Goal: Download file/media

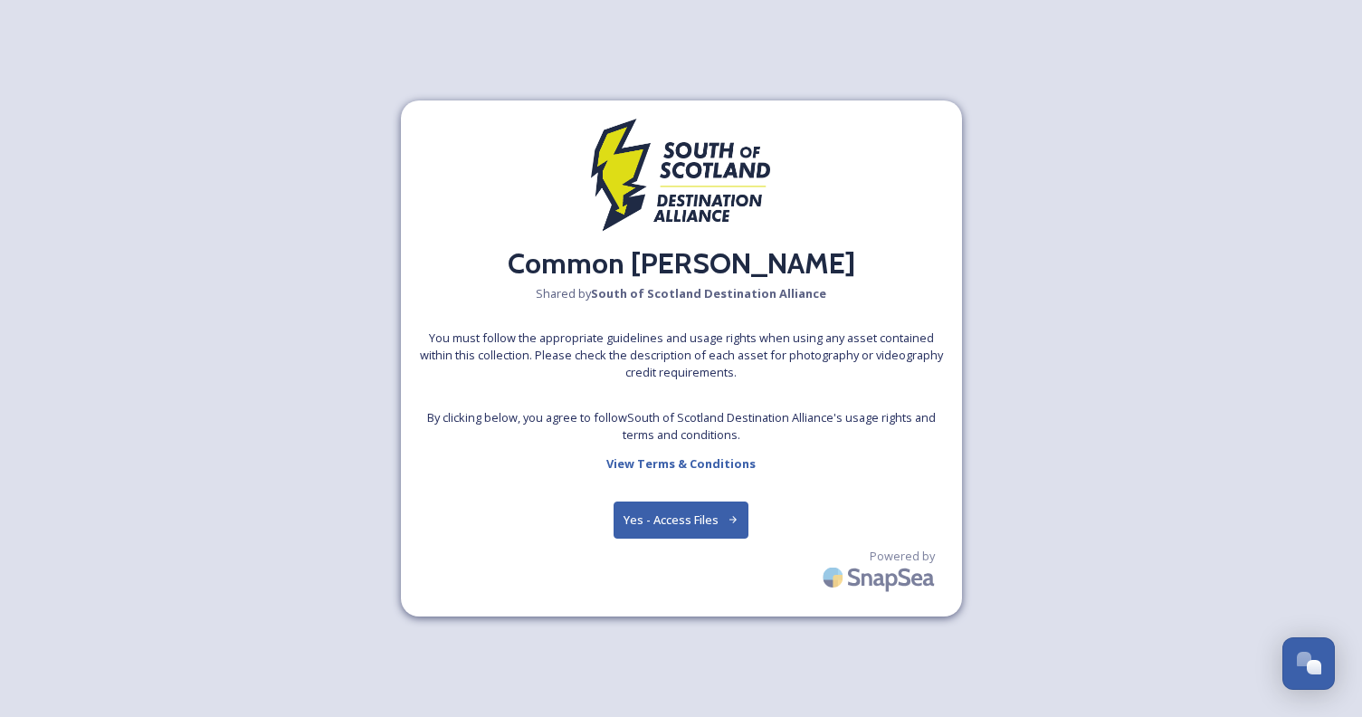
click at [654, 524] on button "Yes - Access Files" at bounding box center [682, 520] width 136 height 37
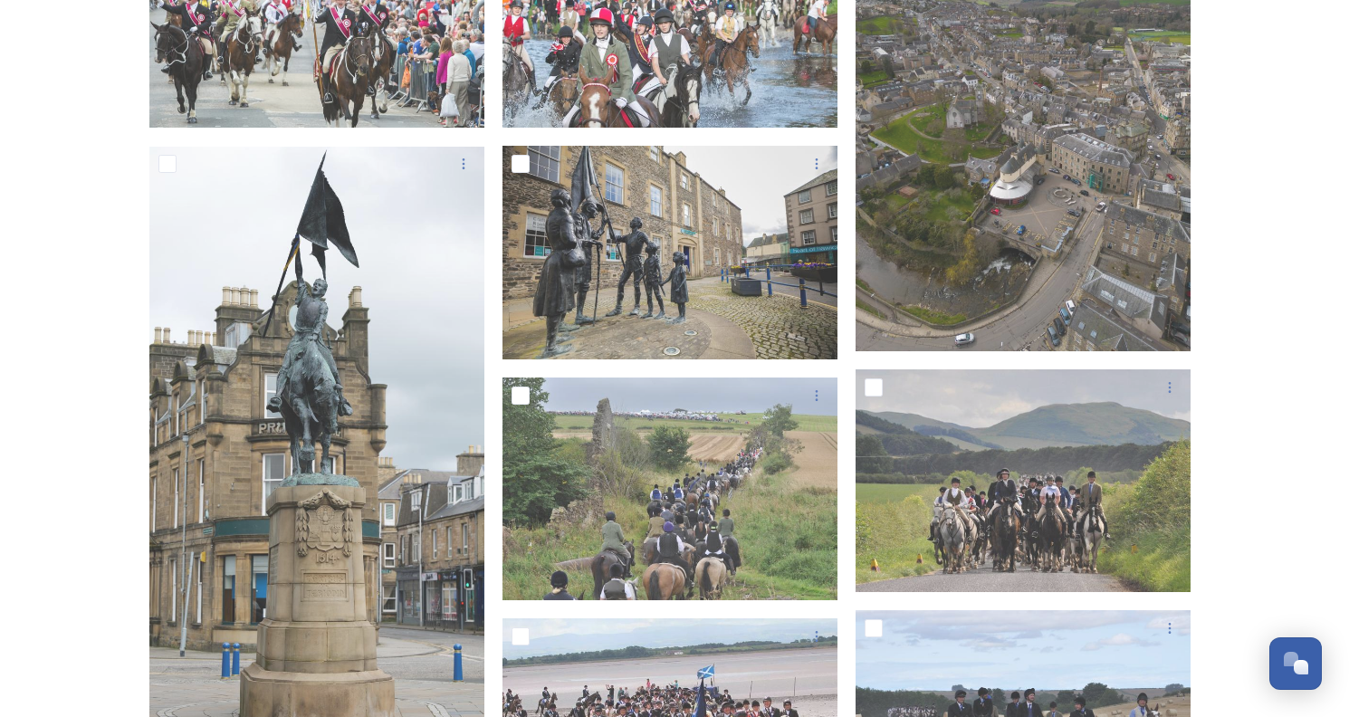
scroll to position [665, 0]
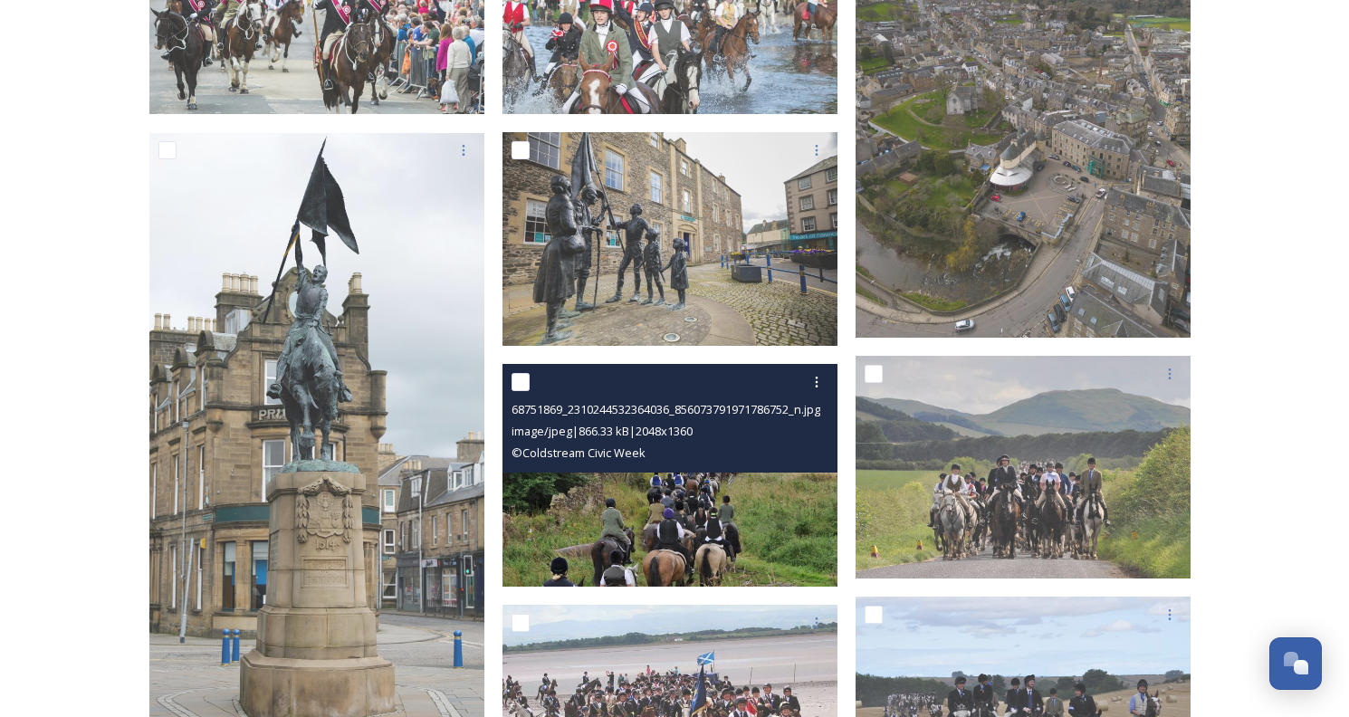
click at [522, 376] on input "checkbox" at bounding box center [520, 382] width 18 height 18
checkbox input "true"
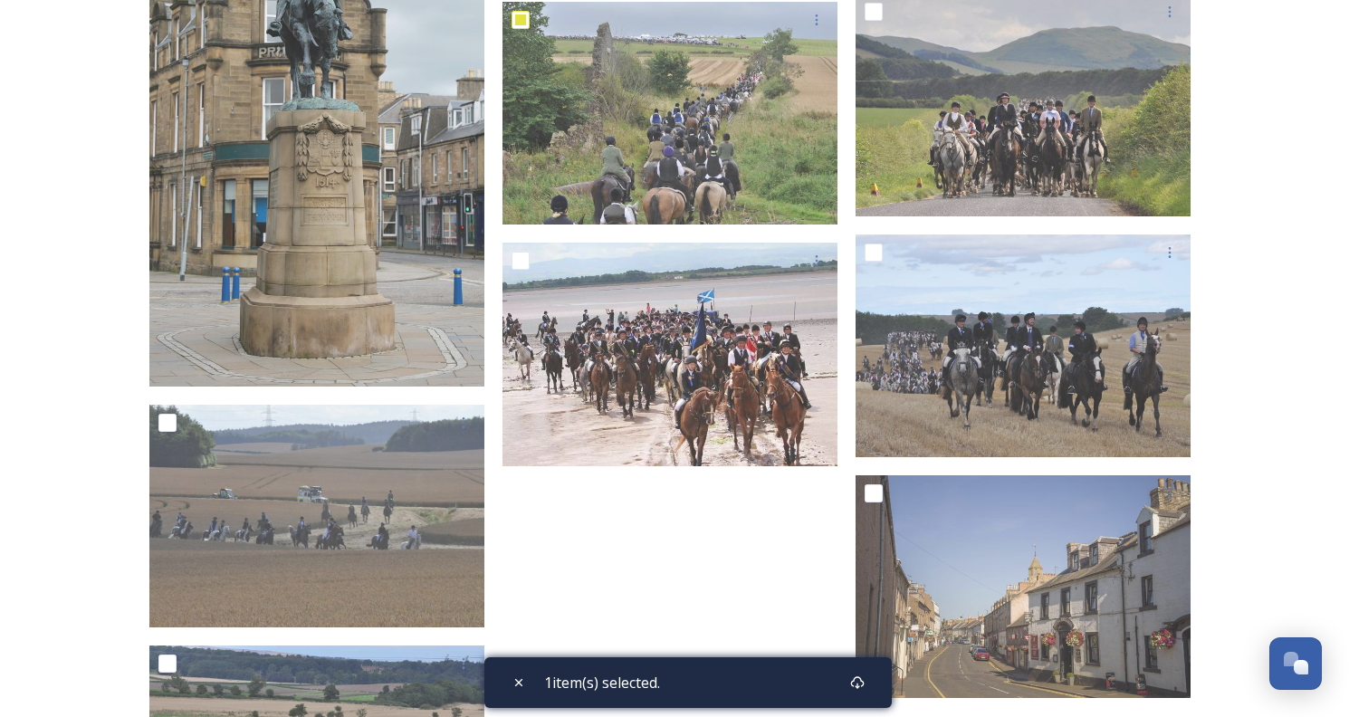
scroll to position [1030, 0]
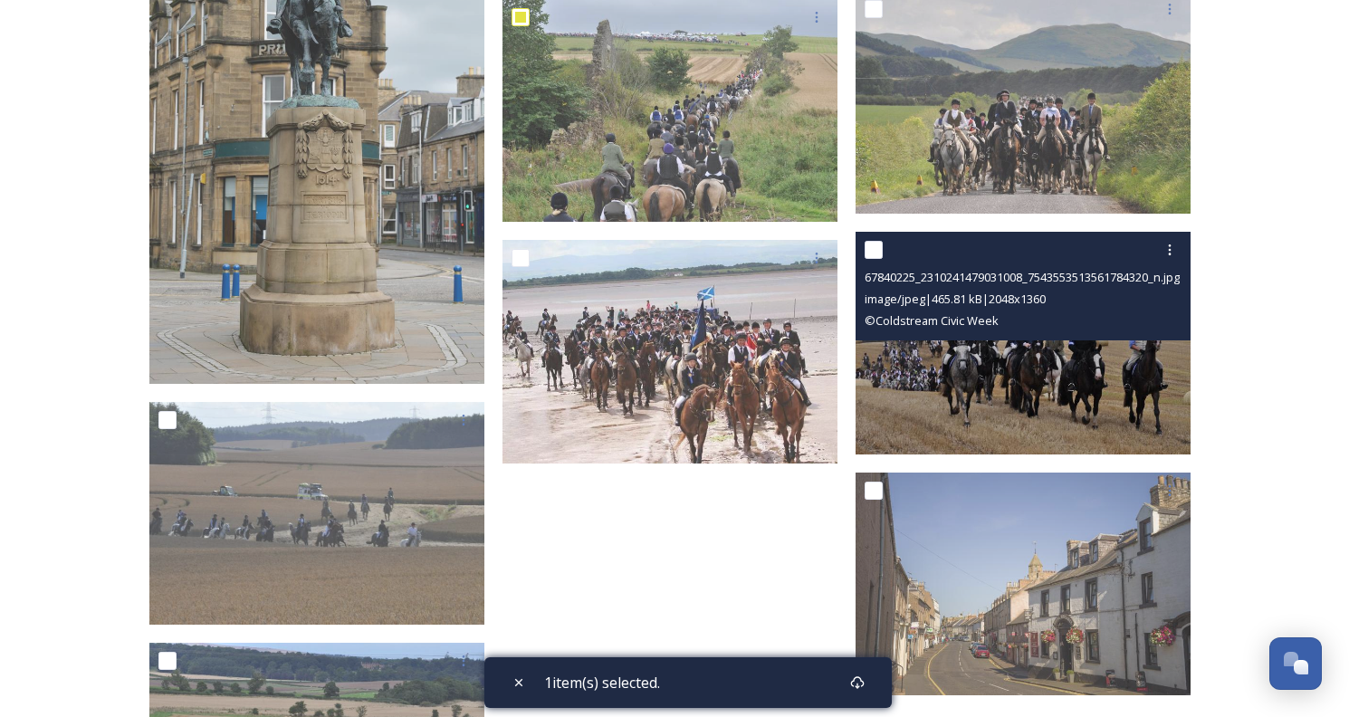
click at [875, 245] on input "checkbox" at bounding box center [874, 250] width 18 height 18
checkbox input "true"
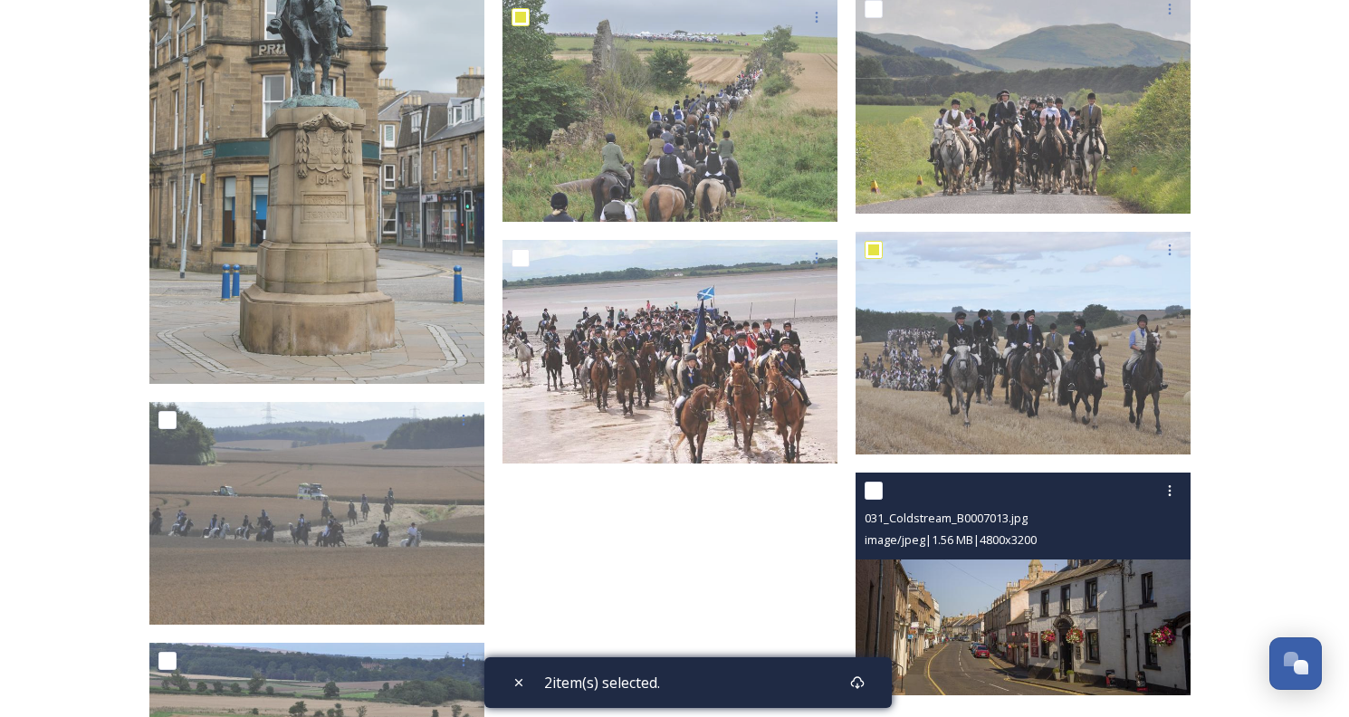
click at [876, 494] on input "checkbox" at bounding box center [874, 491] width 18 height 18
checkbox input "true"
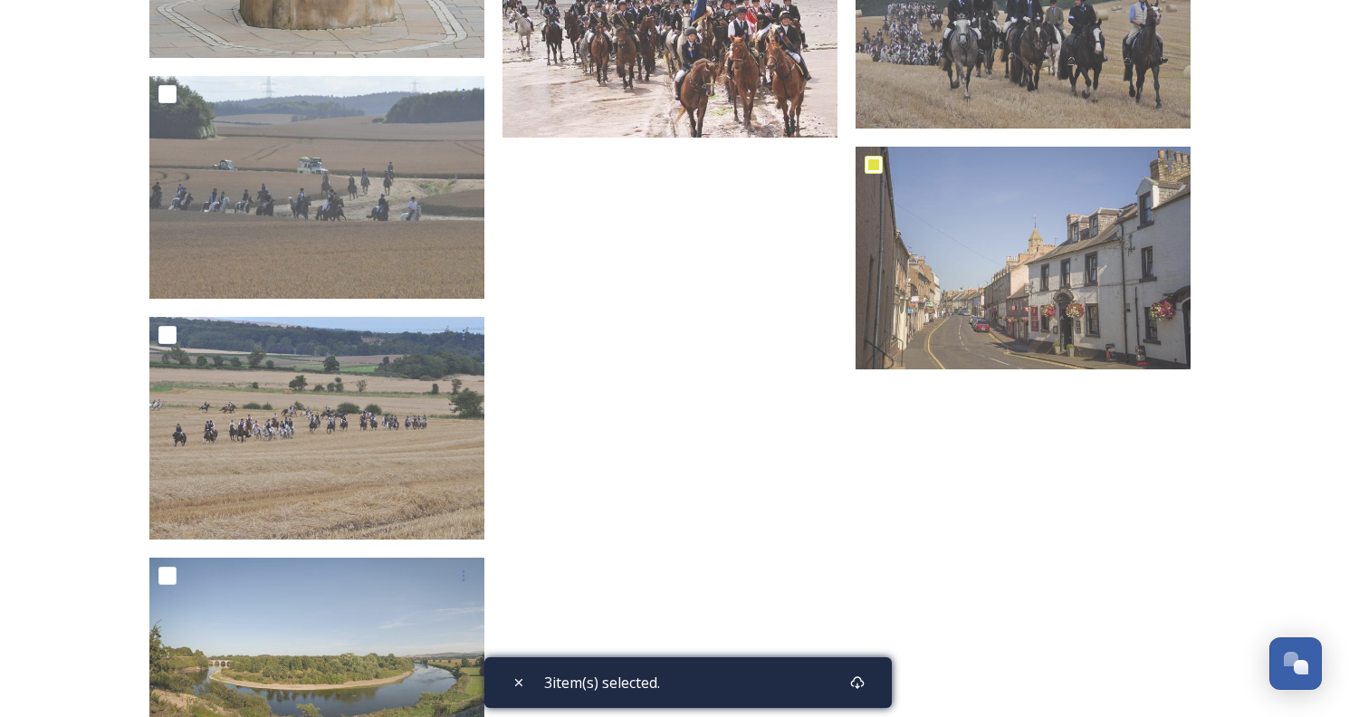
scroll to position [1407, 0]
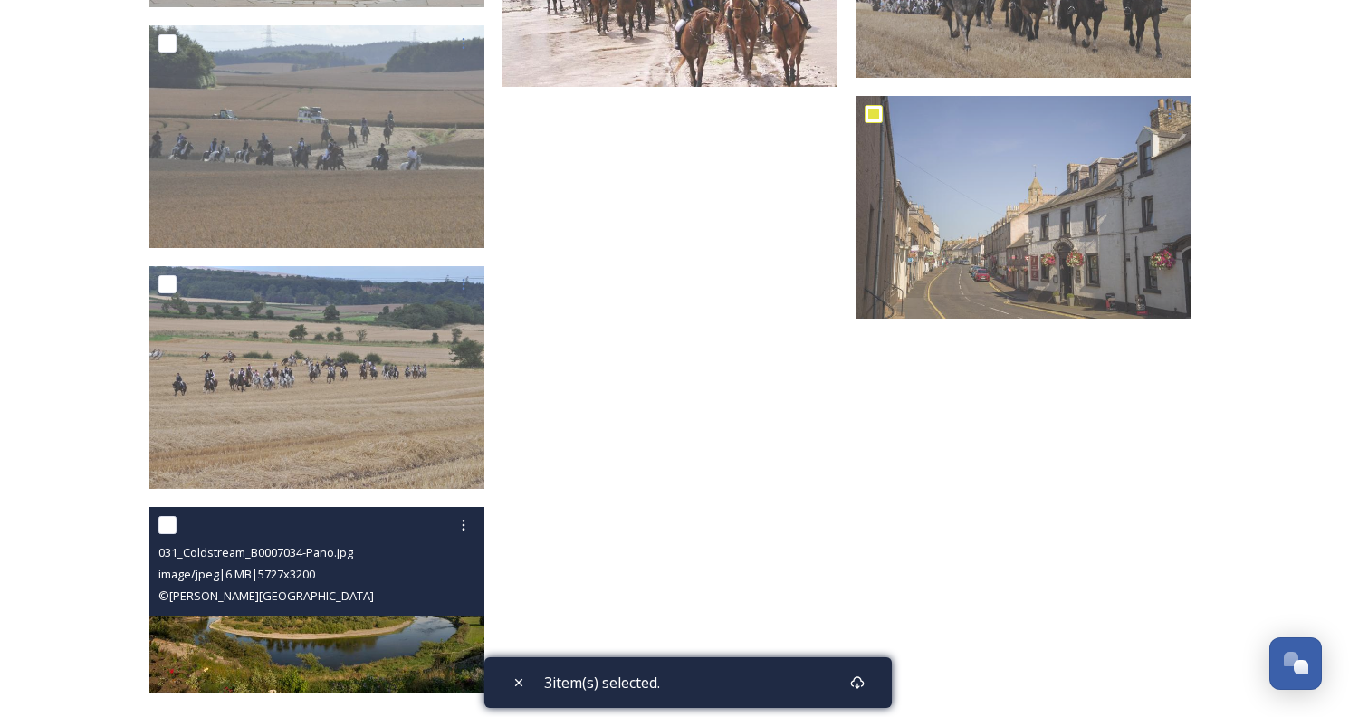
click at [163, 517] on input "checkbox" at bounding box center [167, 525] width 18 height 18
checkbox input "true"
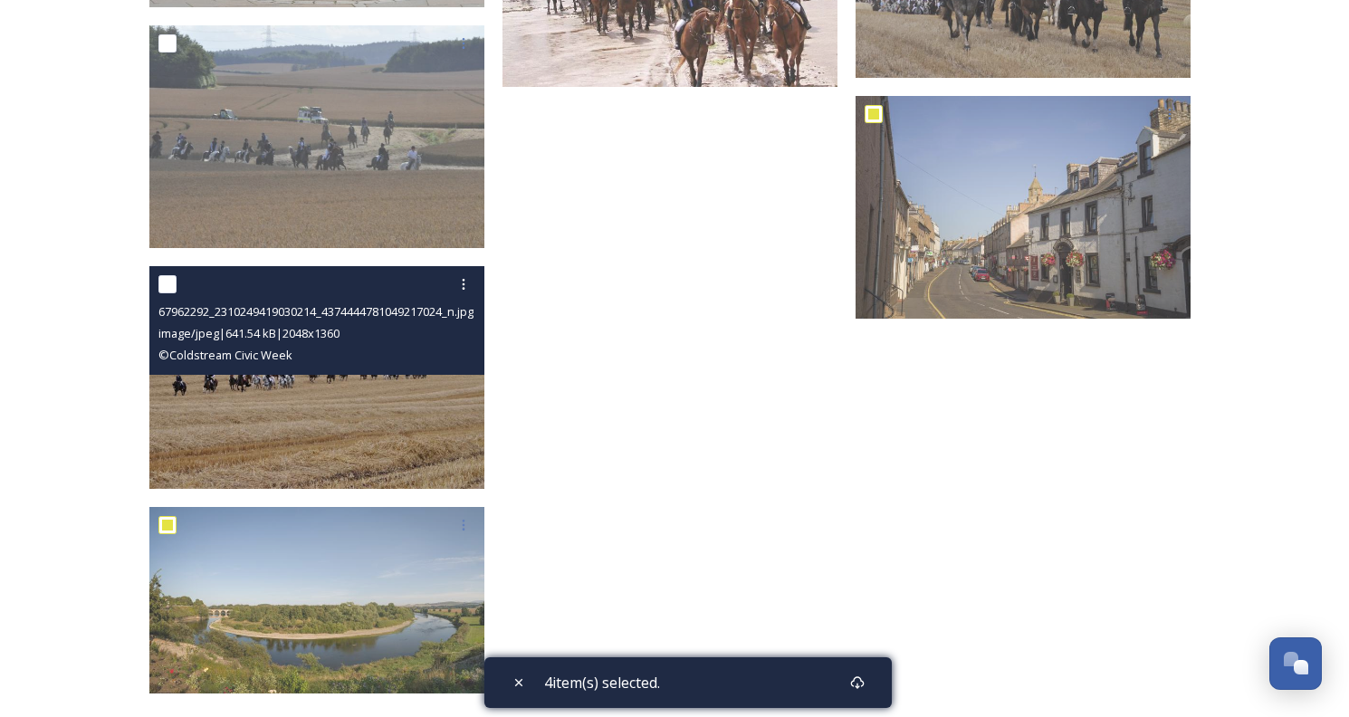
click at [164, 288] on input "checkbox" at bounding box center [167, 284] width 18 height 18
checkbox input "true"
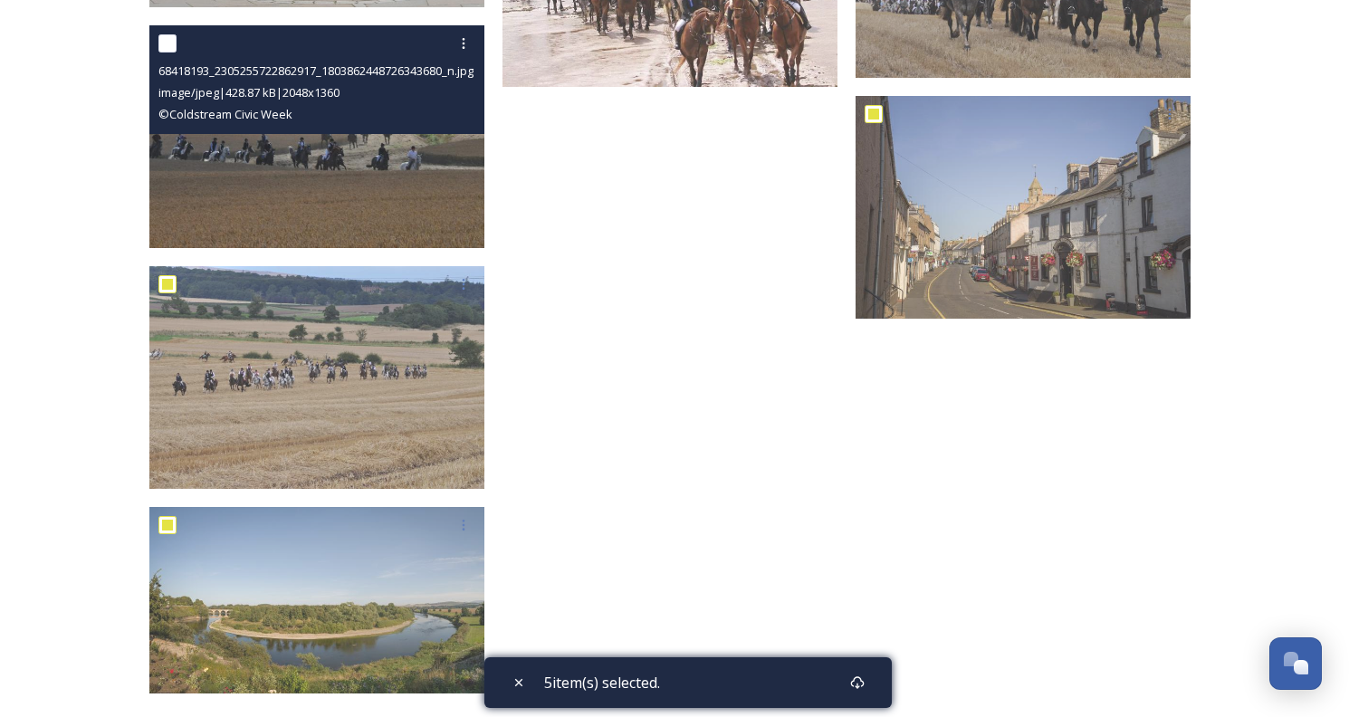
click at [171, 43] on input "checkbox" at bounding box center [167, 43] width 18 height 18
checkbox input "true"
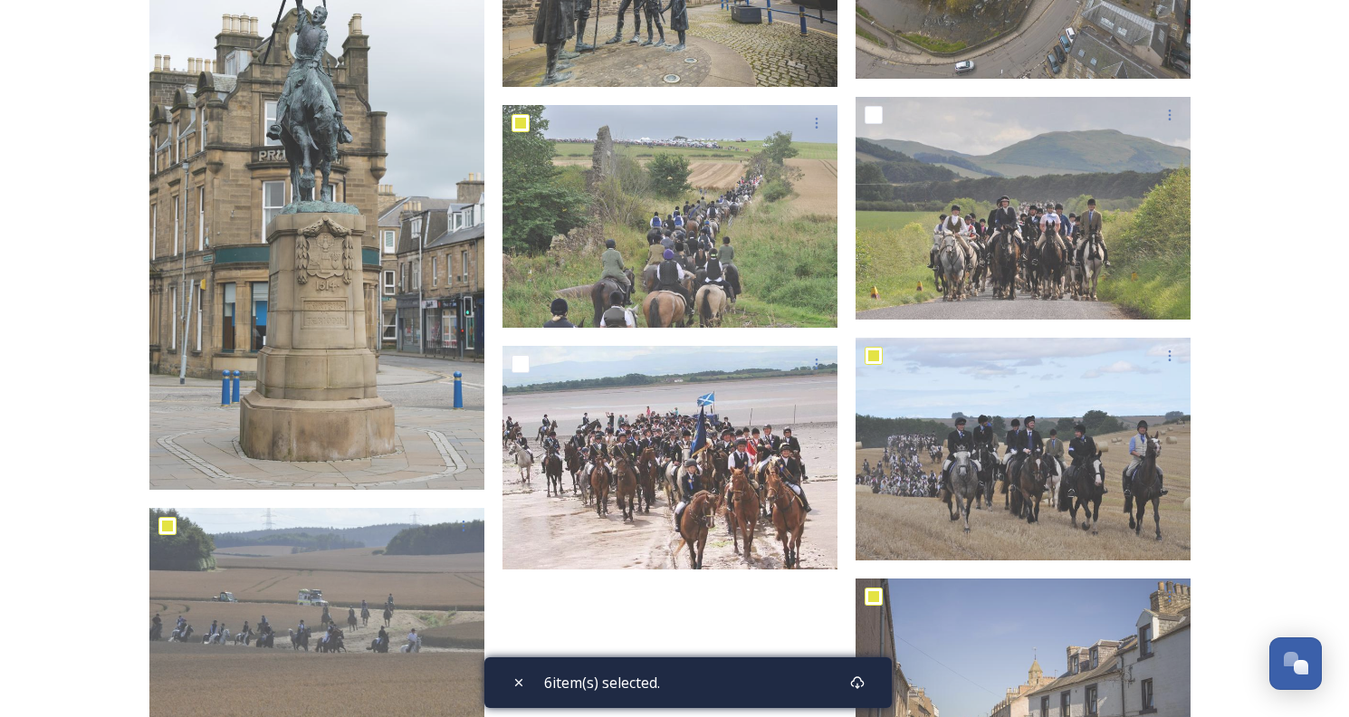
scroll to position [916, 0]
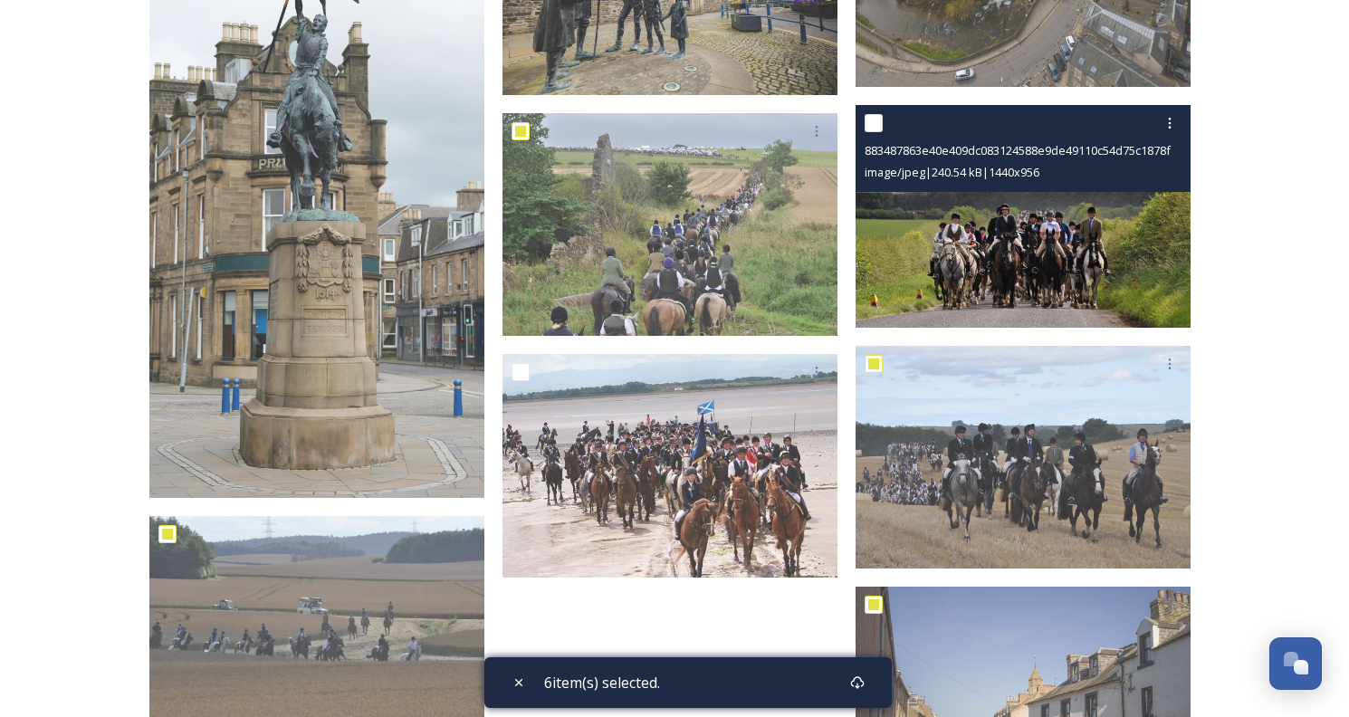
click at [877, 123] on input "checkbox" at bounding box center [874, 123] width 18 height 18
checkbox input "true"
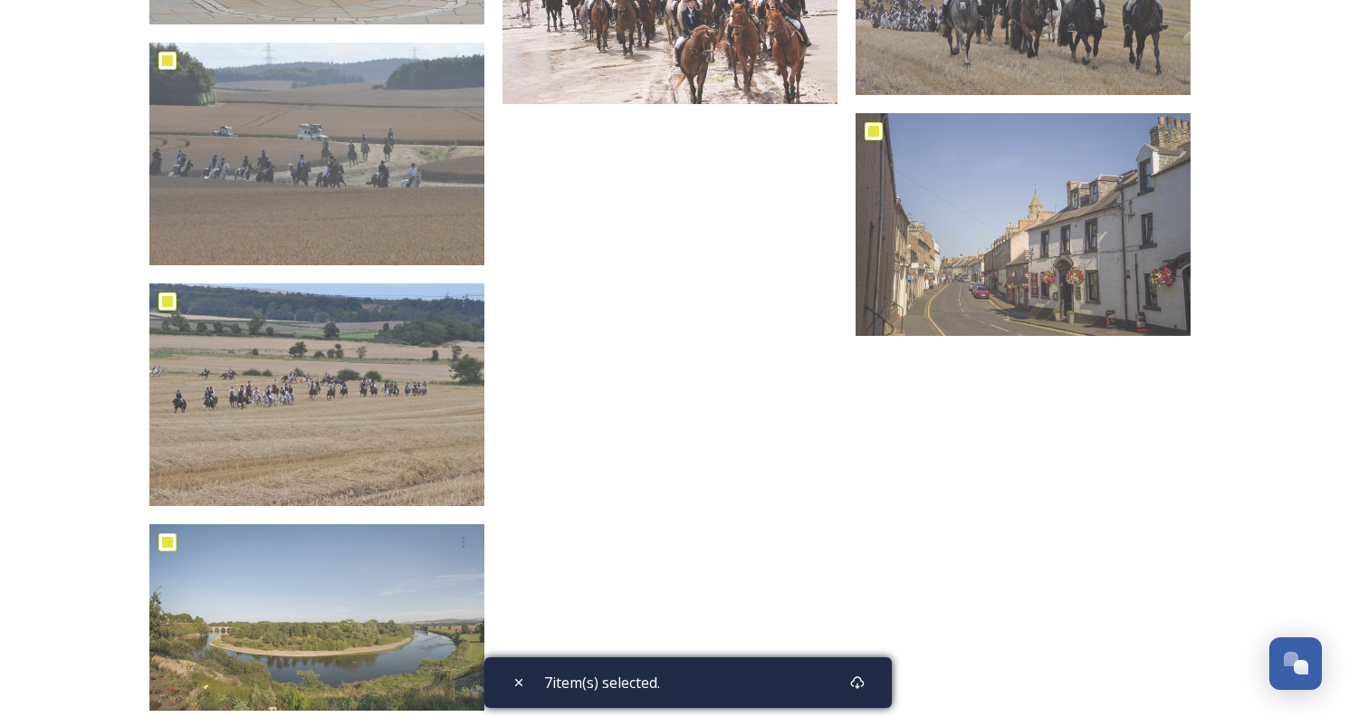
scroll to position [1487, 0]
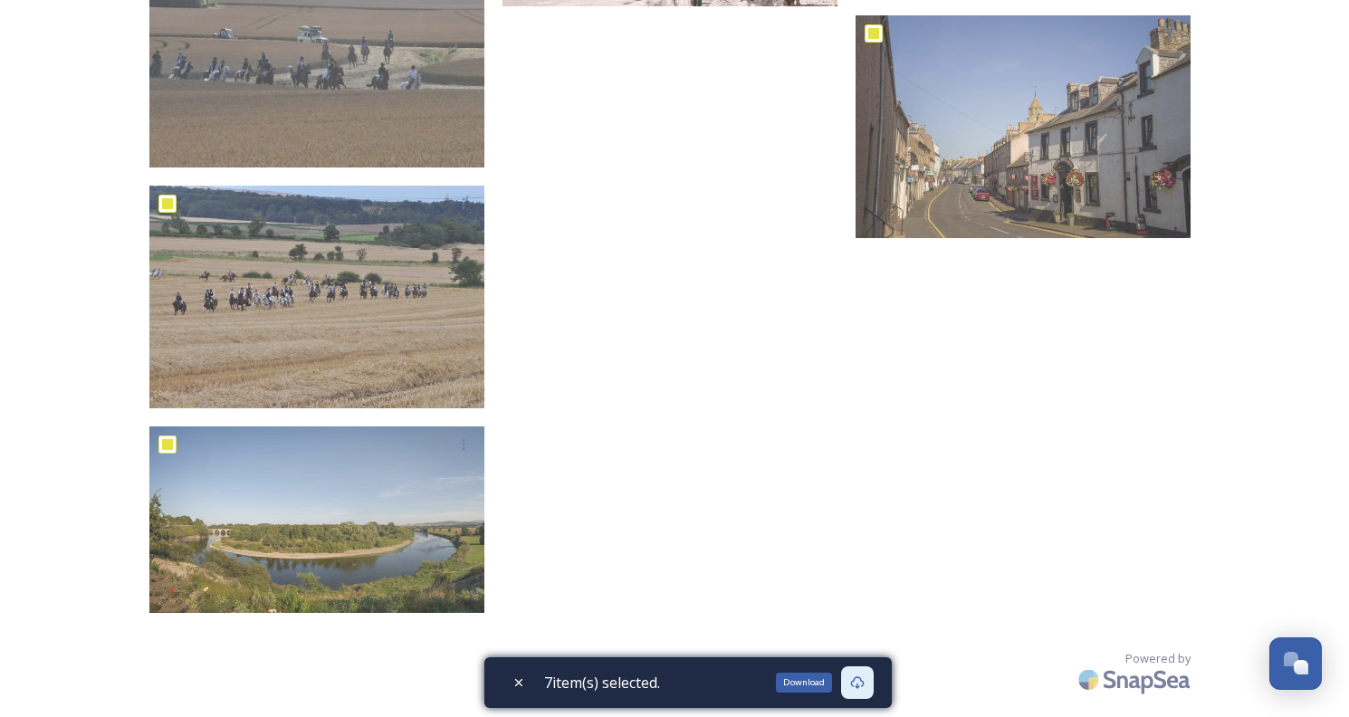
click at [865, 679] on icon at bounding box center [858, 682] width 14 height 13
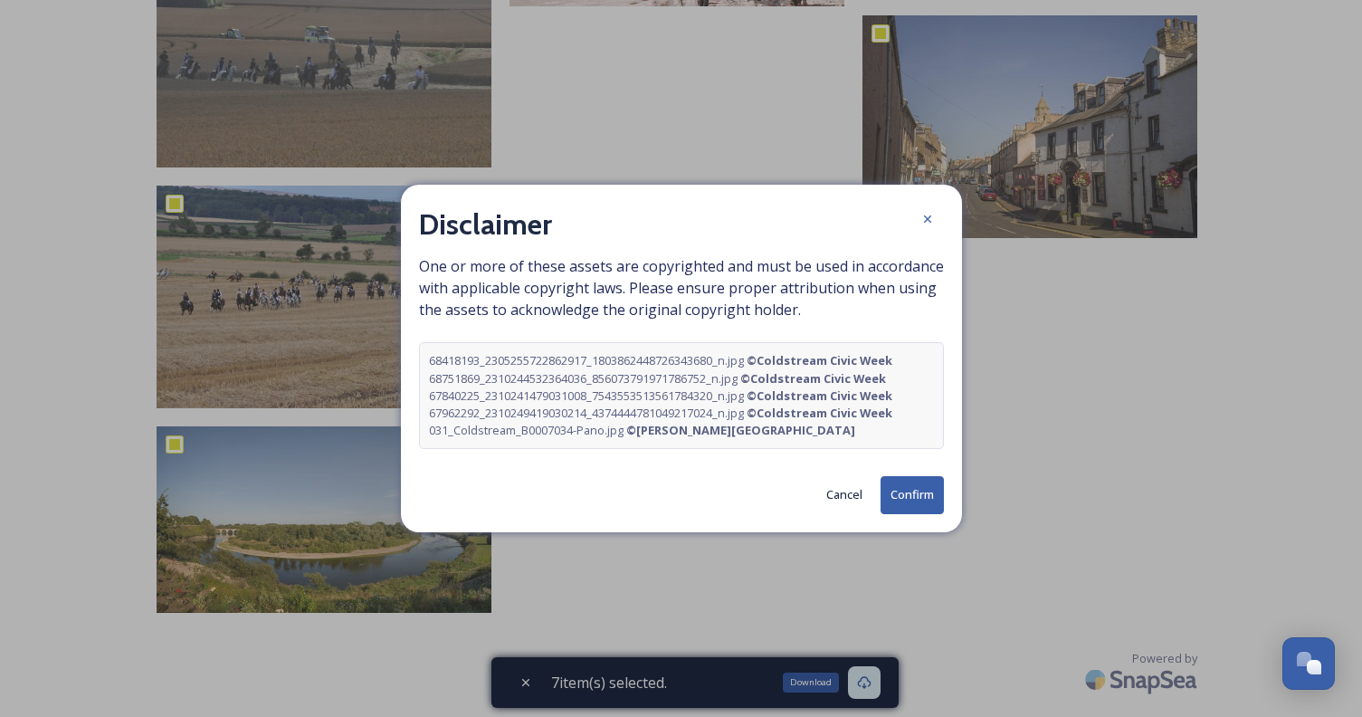
click at [902, 500] on button "Confirm" at bounding box center [912, 494] width 63 height 37
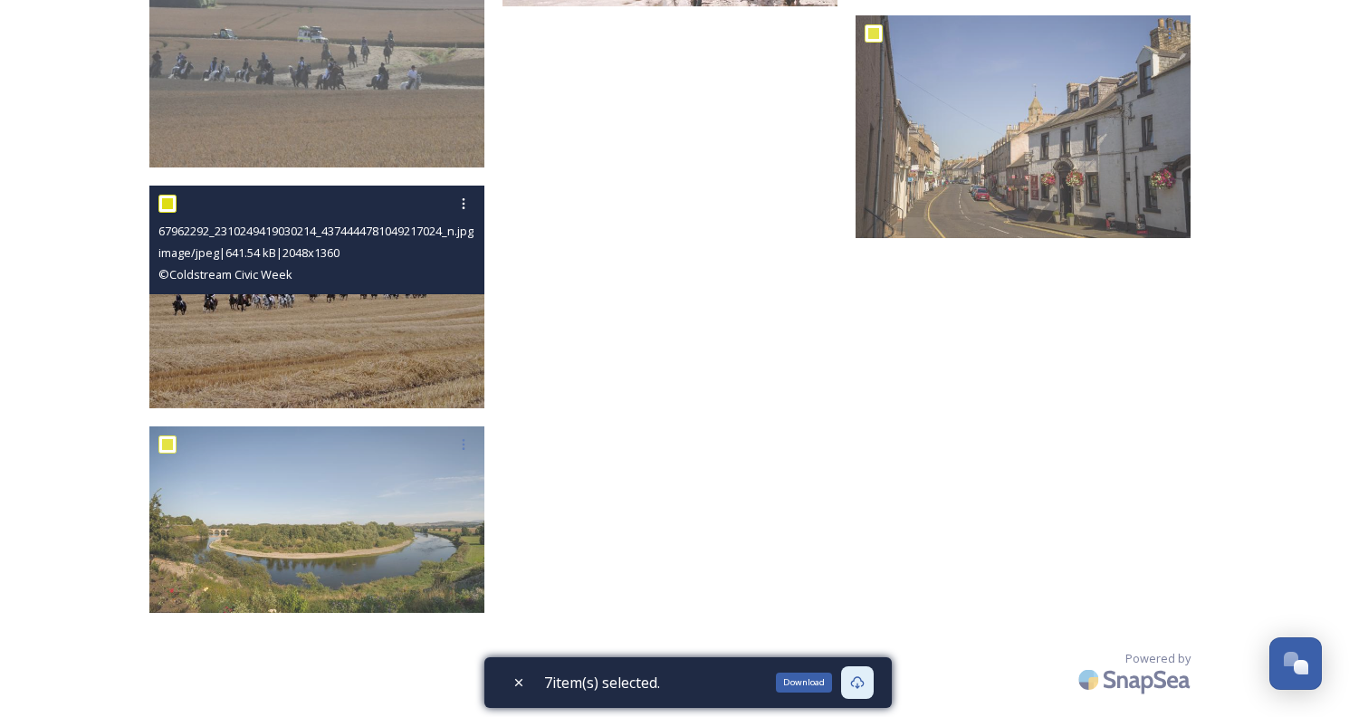
click at [170, 199] on input "checkbox" at bounding box center [167, 204] width 18 height 18
checkbox input "false"
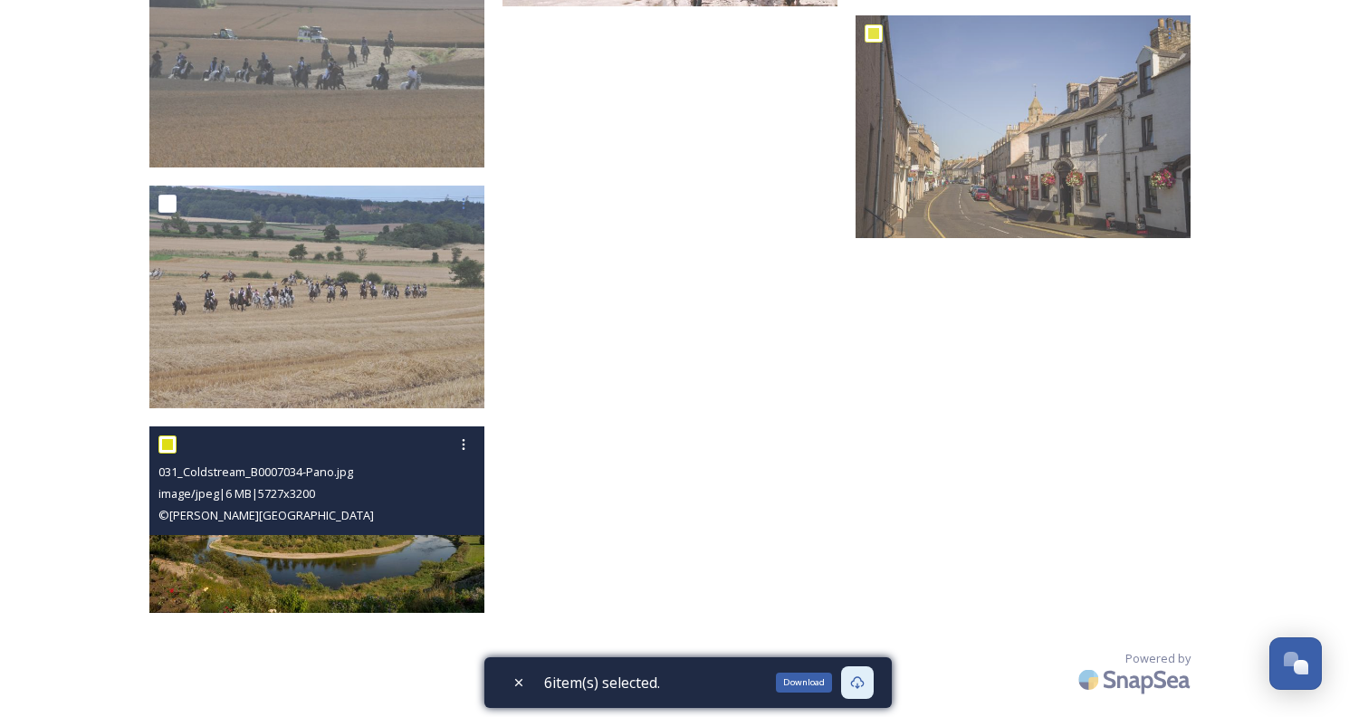
click at [171, 445] on input "checkbox" at bounding box center [167, 444] width 18 height 18
checkbox input "false"
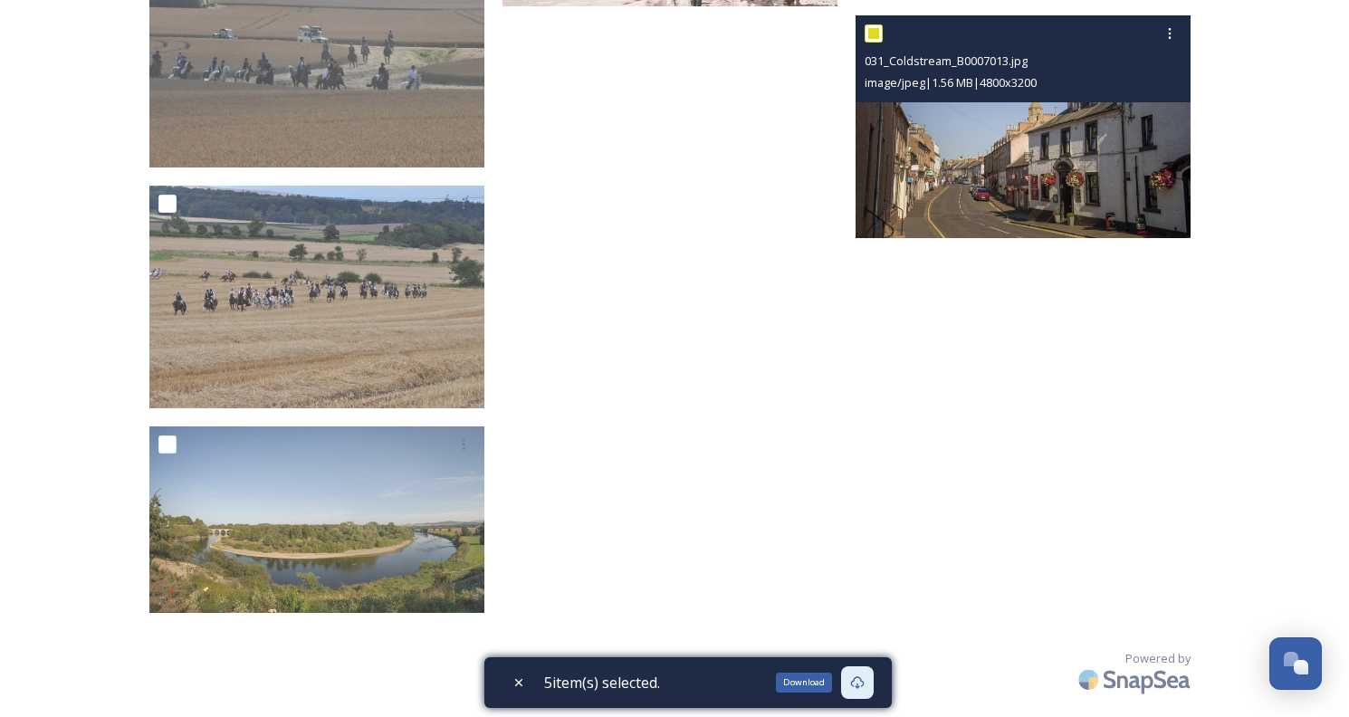
click at [879, 34] on input "checkbox" at bounding box center [874, 33] width 18 height 18
checkbox input "false"
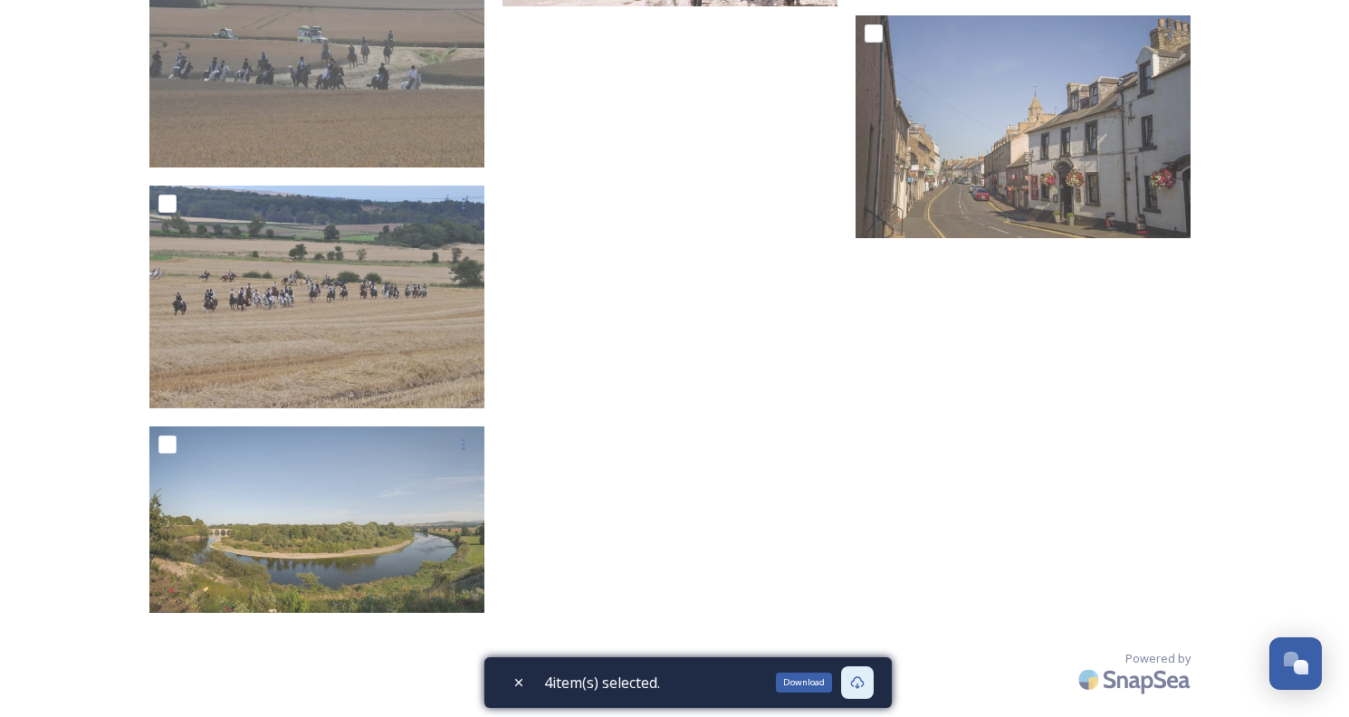
drag, startPoint x: 1343, startPoint y: 457, endPoint x: 1346, endPoint y: 397, distance: 60.8
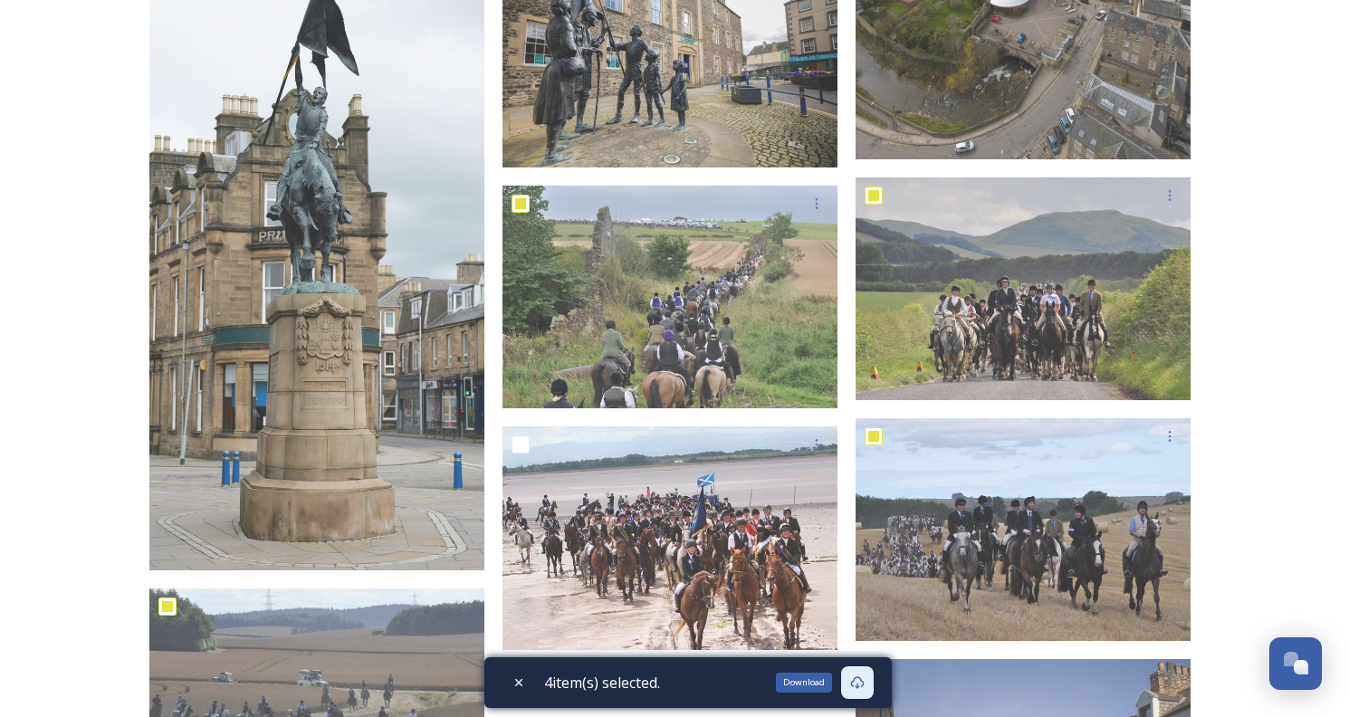
scroll to position [779, 0]
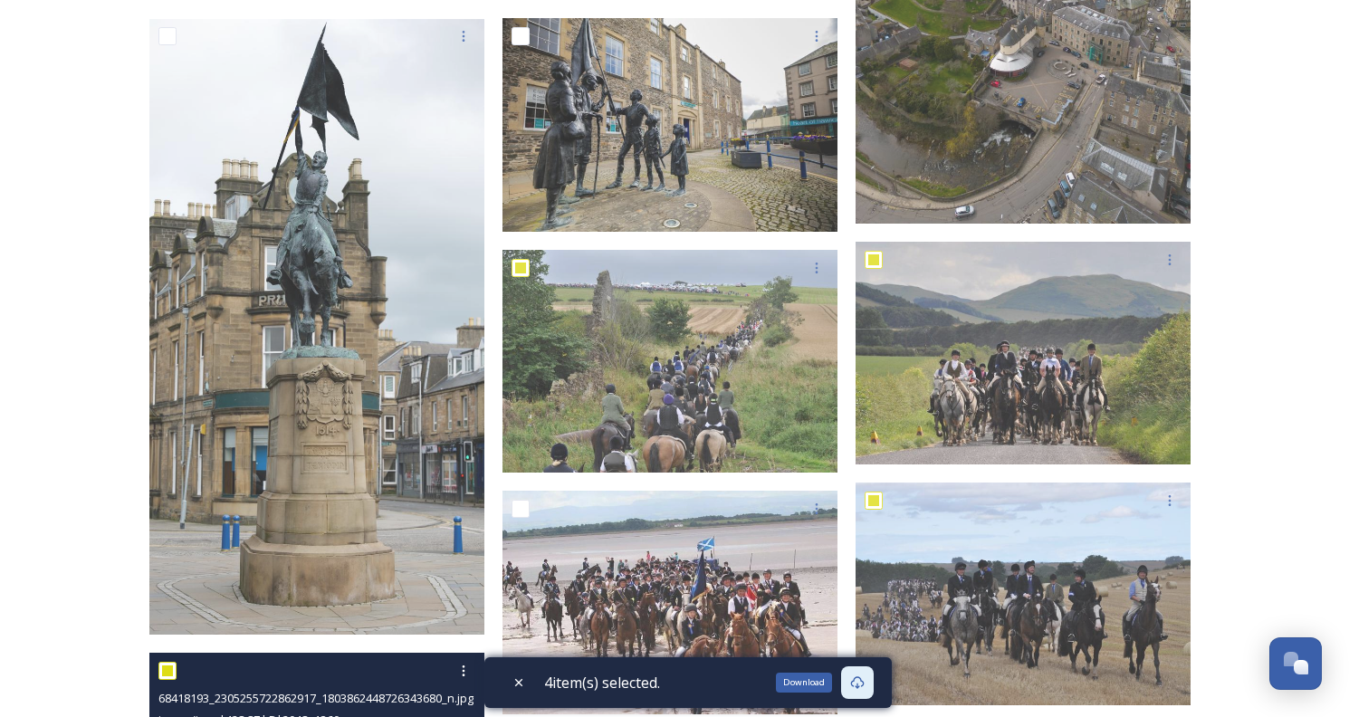
click at [165, 673] on input "checkbox" at bounding box center [167, 671] width 18 height 18
checkbox input "false"
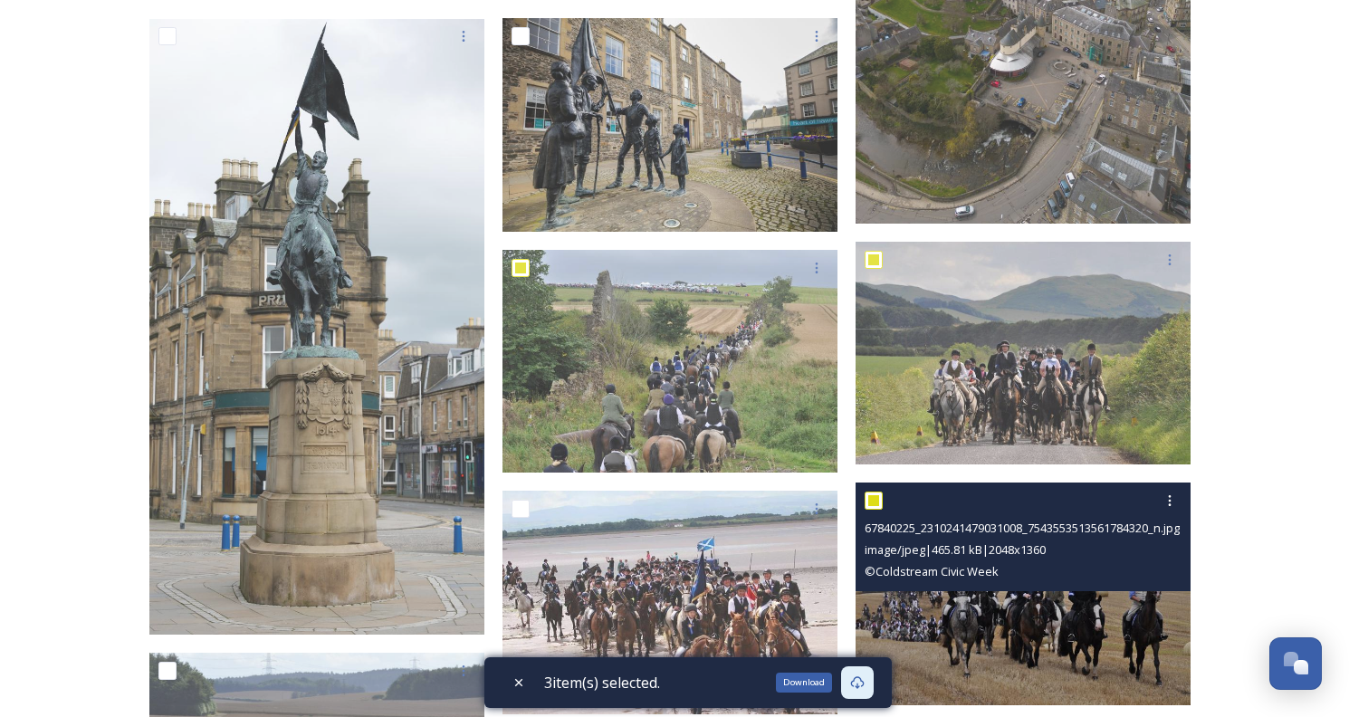
click at [875, 493] on input "checkbox" at bounding box center [874, 501] width 18 height 18
checkbox input "false"
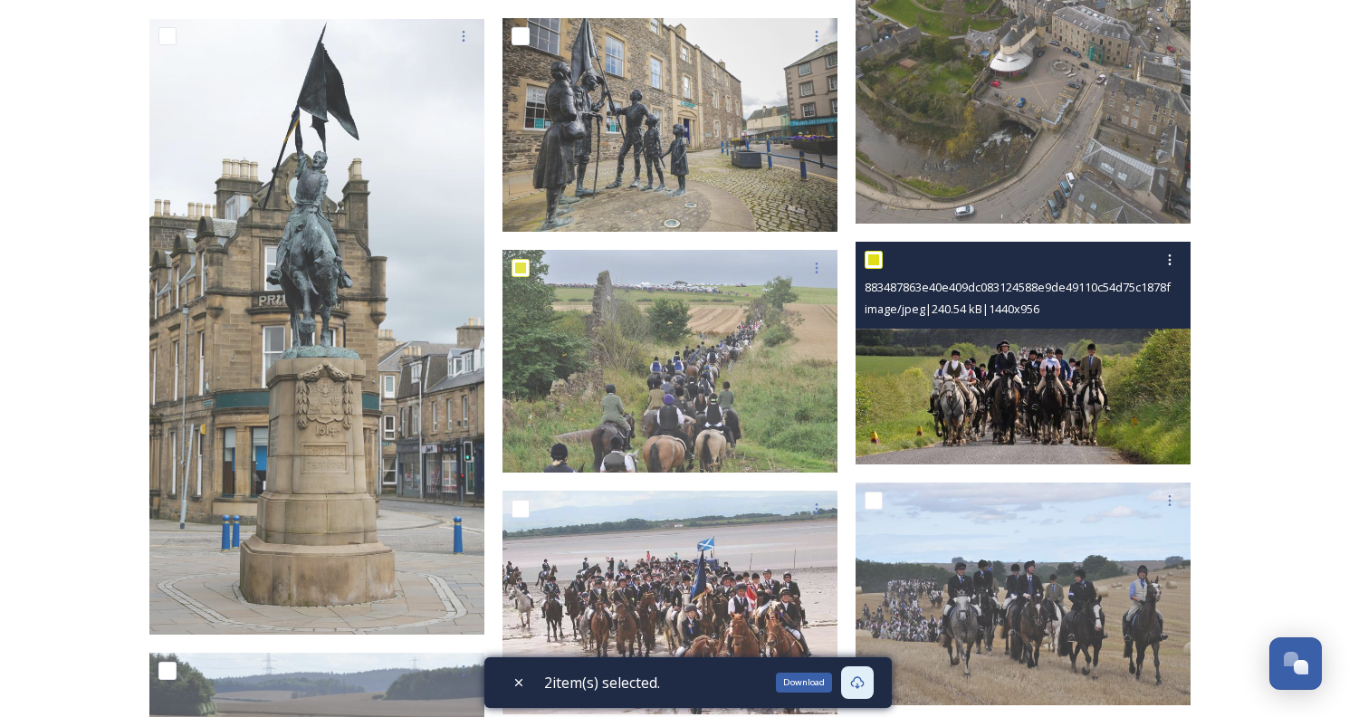
click at [872, 251] on input "checkbox" at bounding box center [874, 260] width 18 height 18
checkbox input "false"
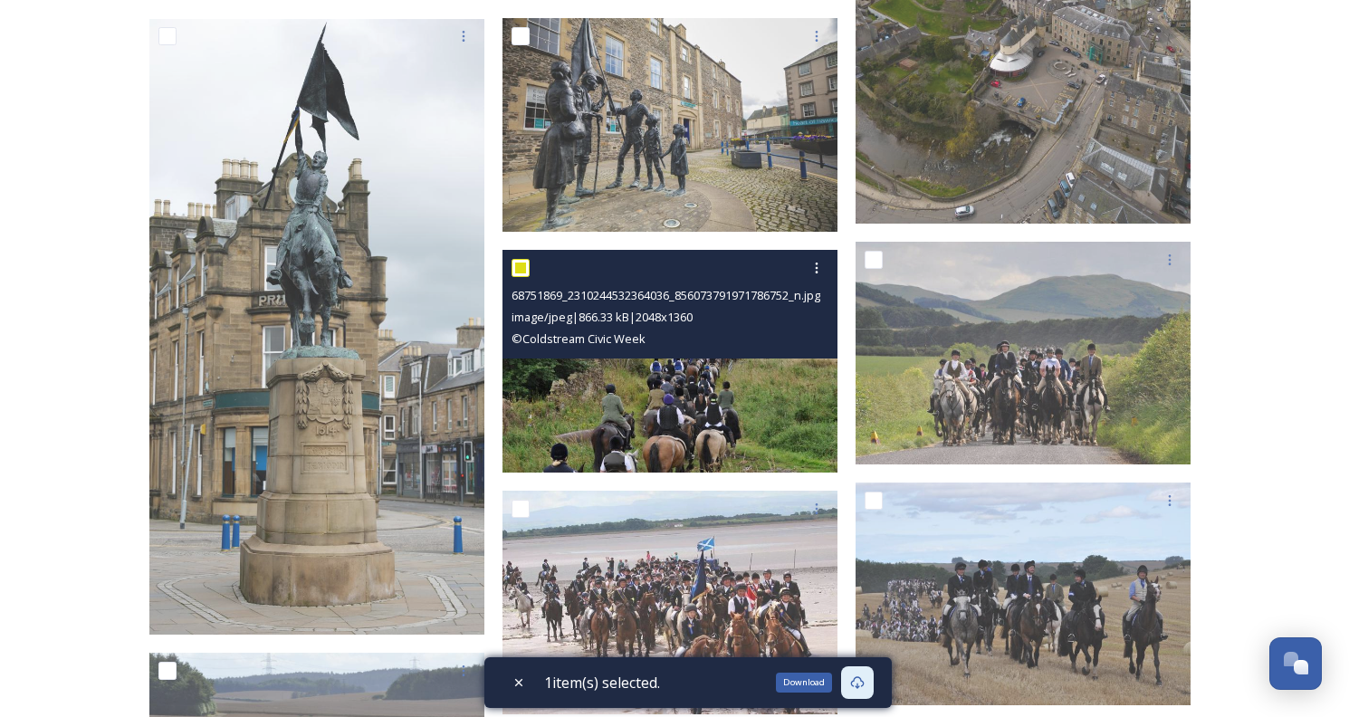
click at [519, 267] on input "checkbox" at bounding box center [520, 268] width 18 height 18
checkbox input "false"
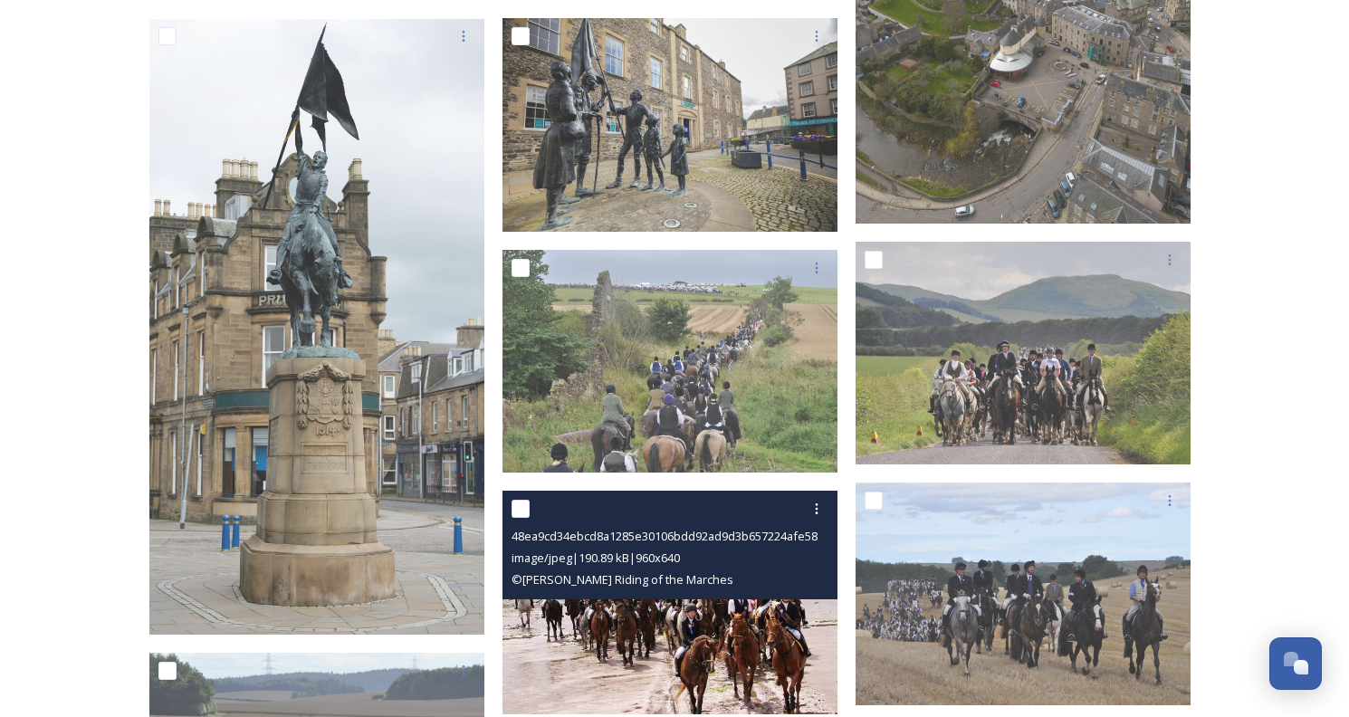
click at [520, 509] on input "checkbox" at bounding box center [520, 509] width 18 height 18
checkbox input "true"
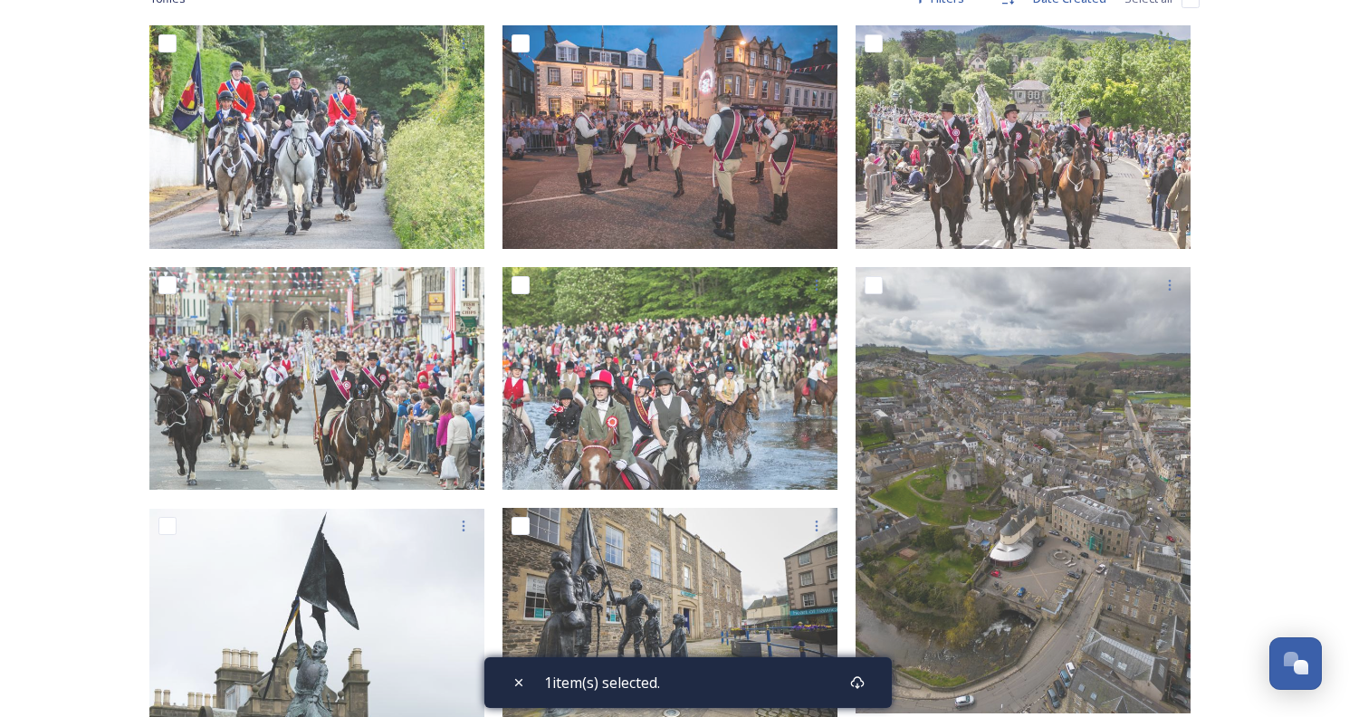
scroll to position [282, 0]
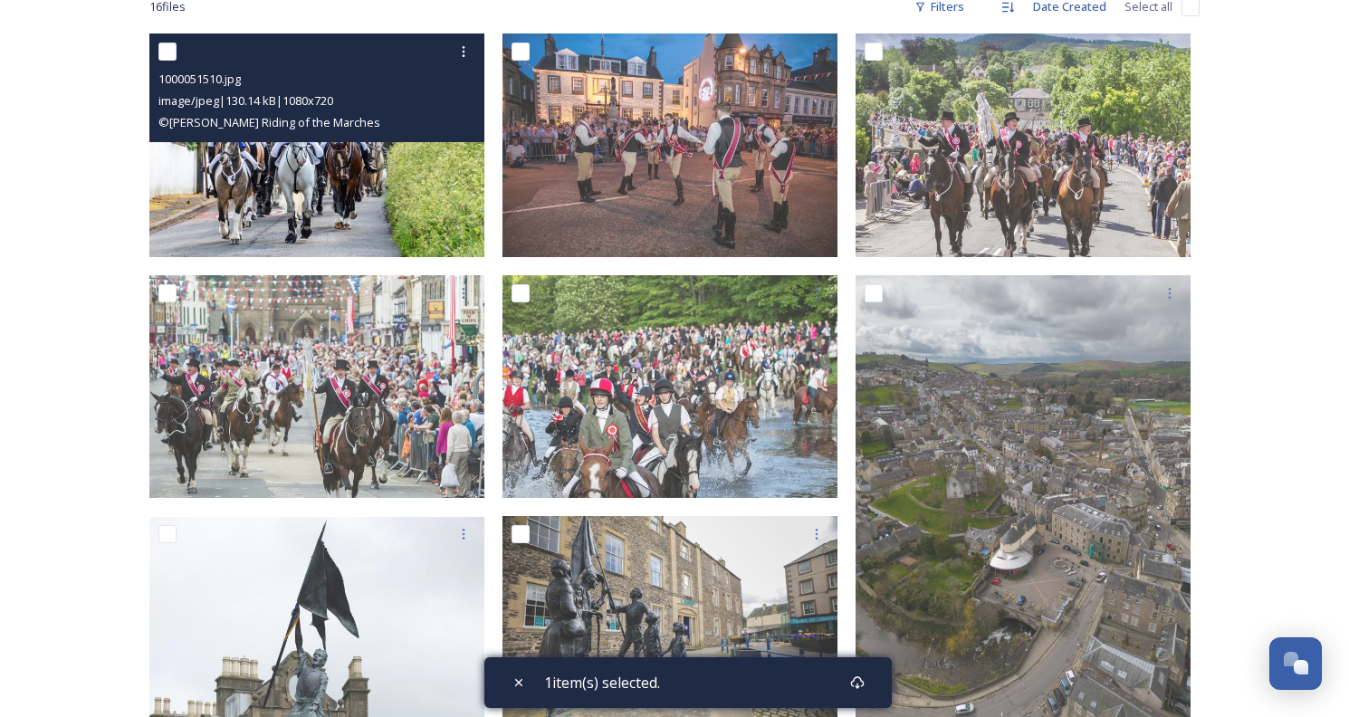
click at [169, 44] on input "checkbox" at bounding box center [167, 52] width 18 height 18
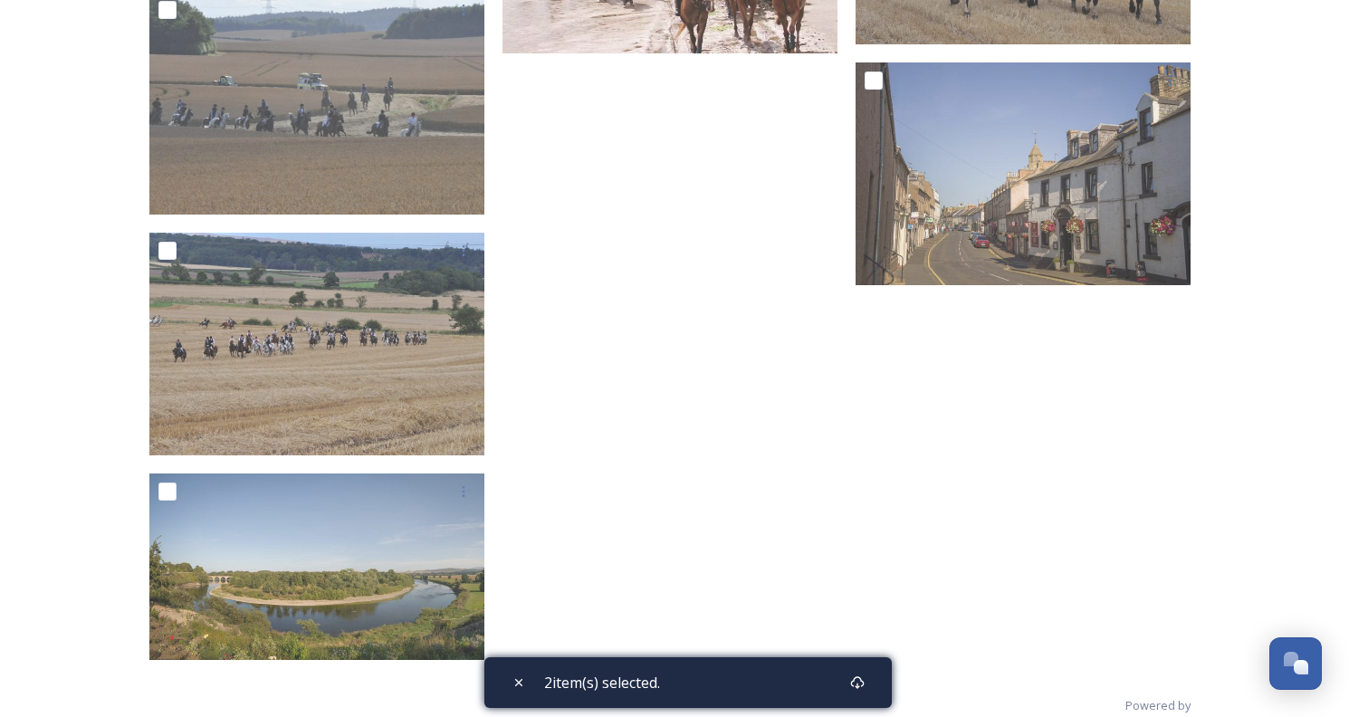
scroll to position [1487, 0]
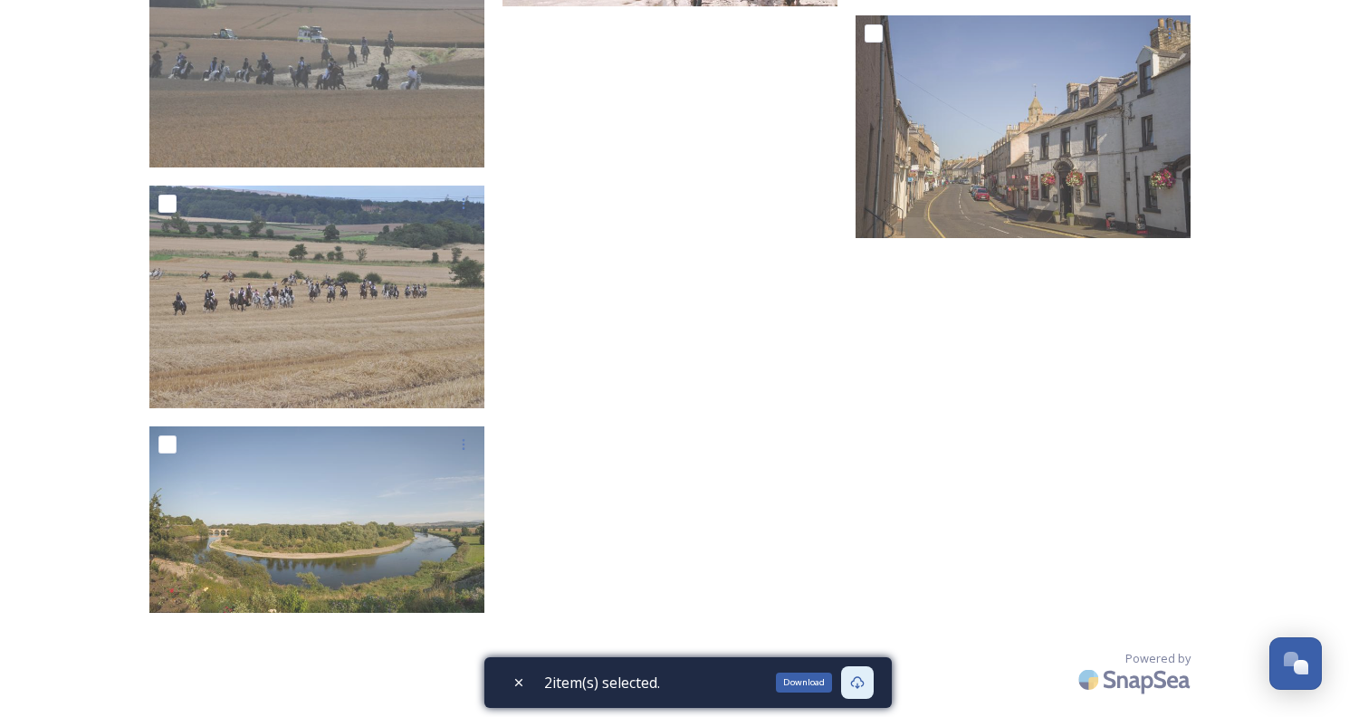
click at [865, 683] on icon at bounding box center [857, 682] width 14 height 14
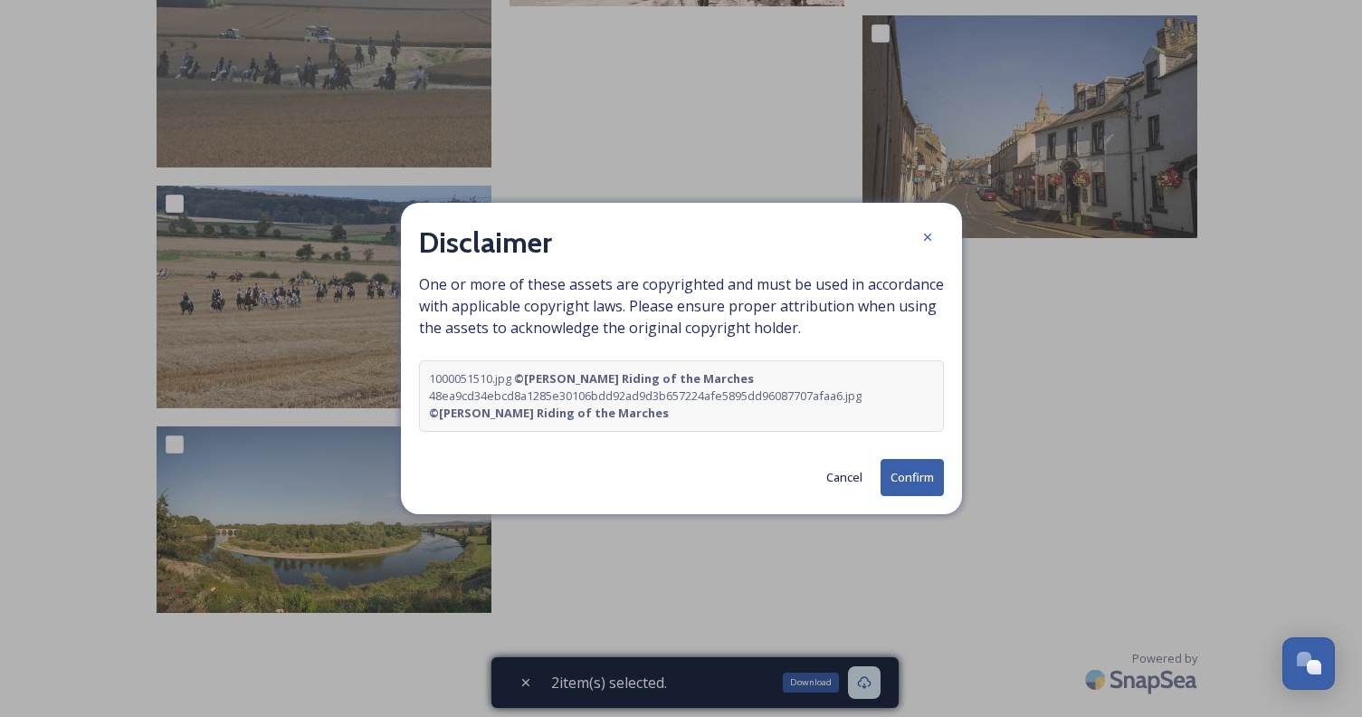
click at [913, 465] on button "Confirm" at bounding box center [912, 477] width 63 height 37
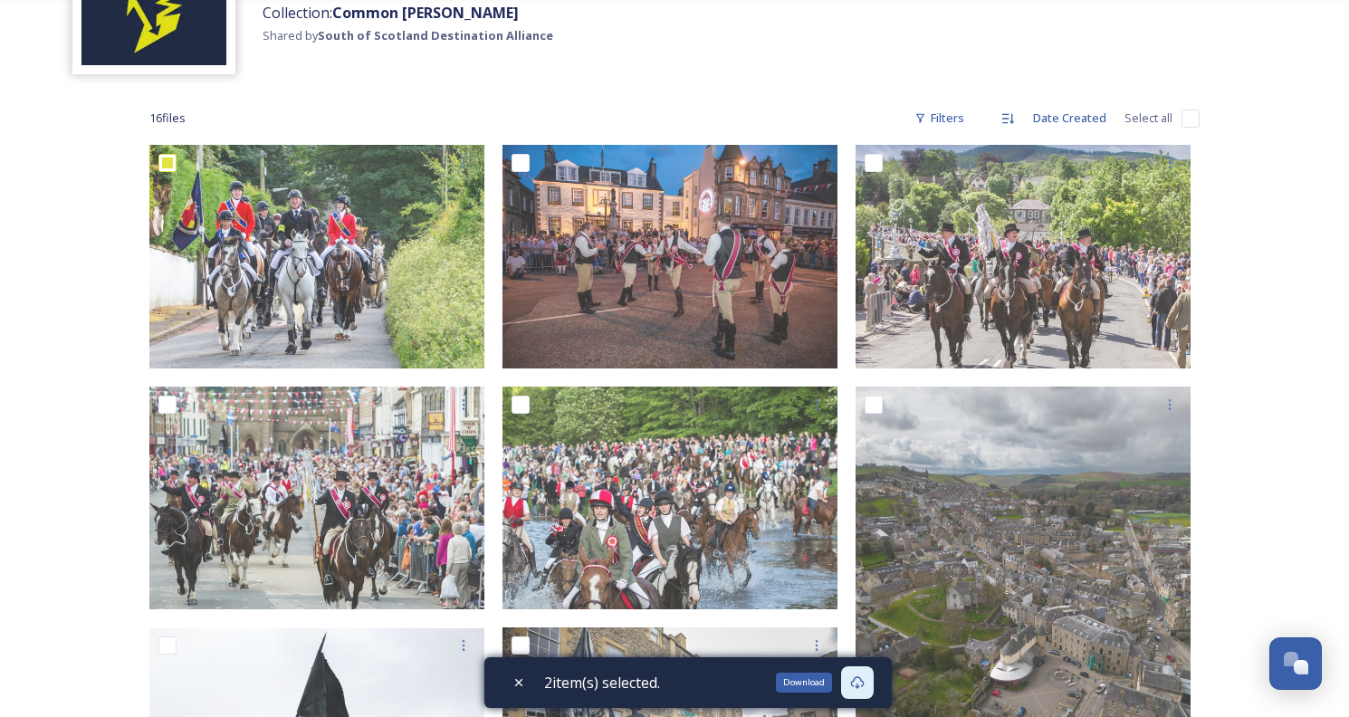
scroll to position [189, 0]
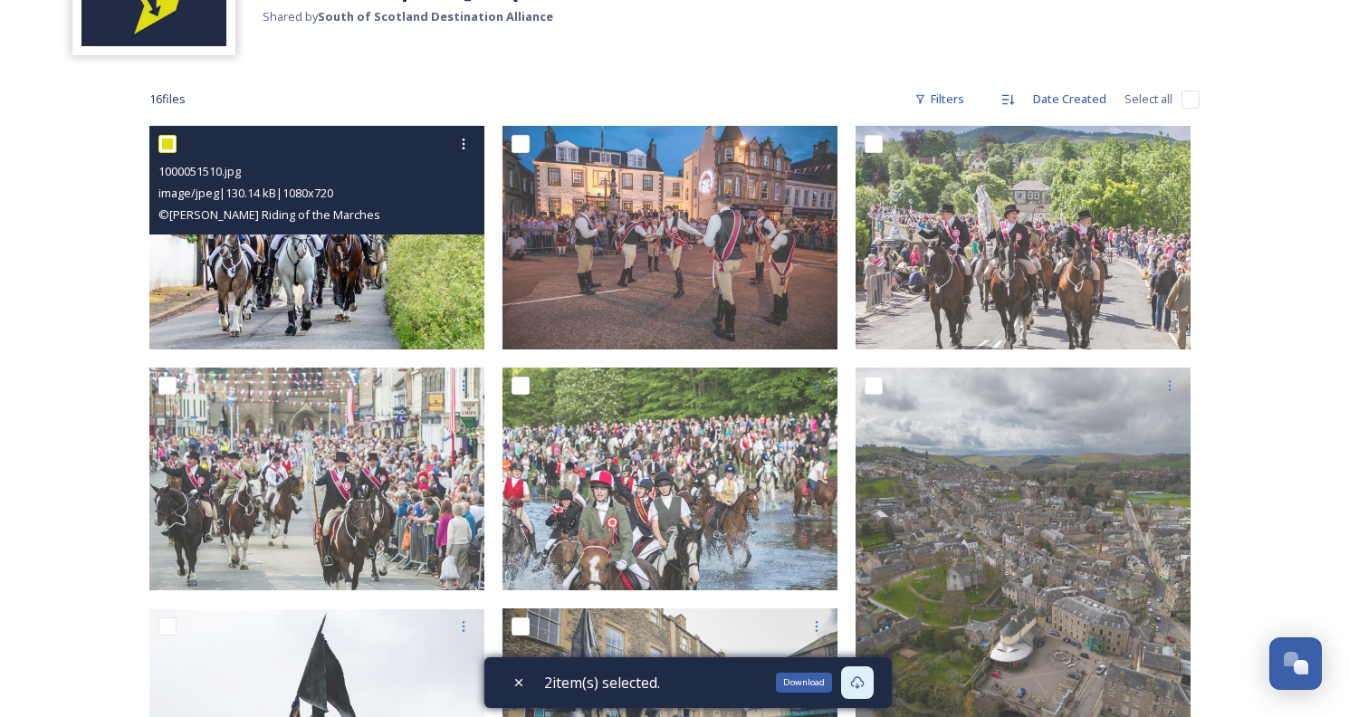
click at [165, 144] on input "checkbox" at bounding box center [167, 144] width 18 height 18
checkbox input "false"
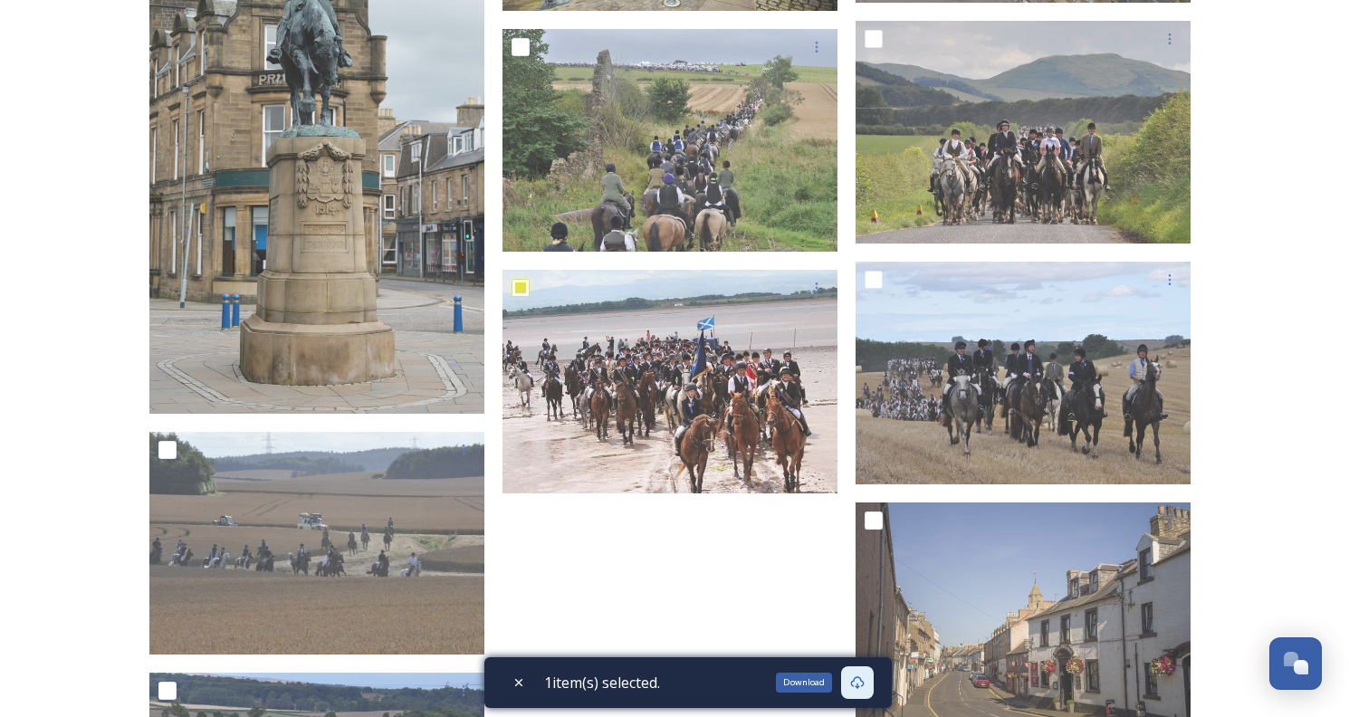
scroll to position [980, 0]
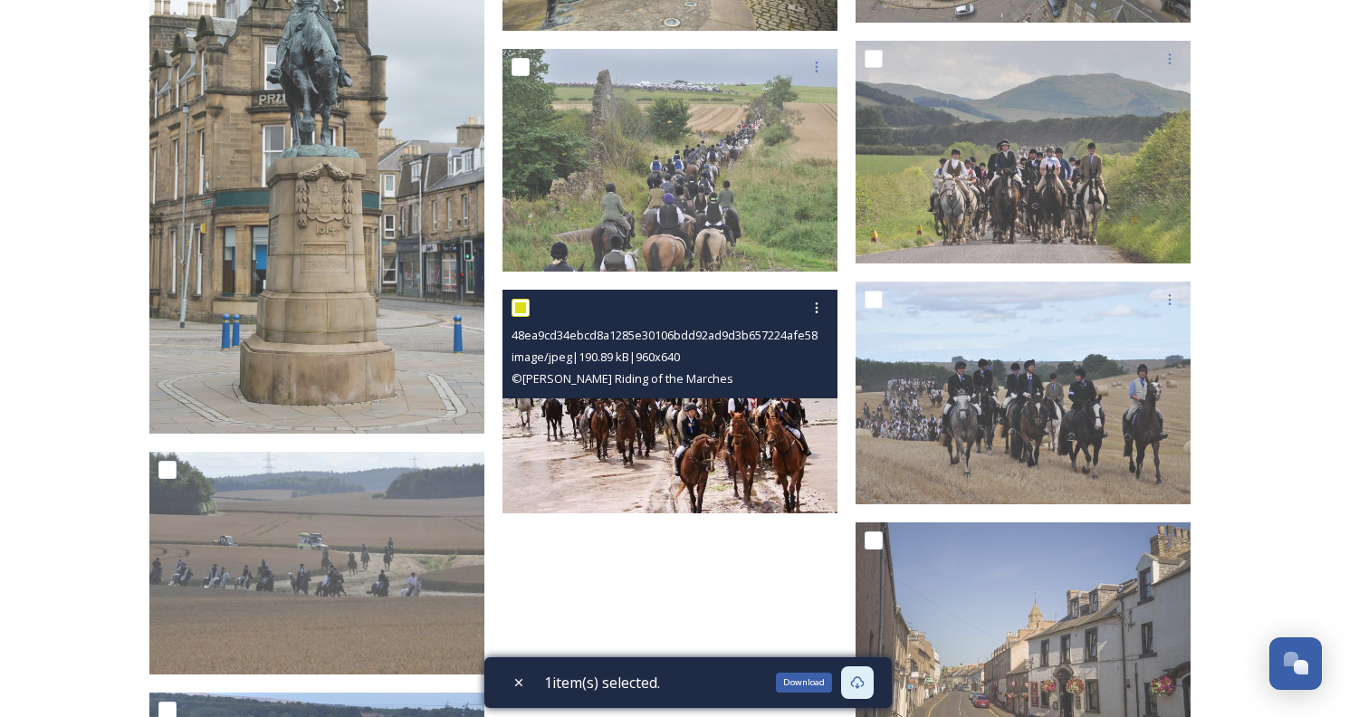
click at [522, 308] on input "checkbox" at bounding box center [520, 308] width 18 height 18
checkbox input "false"
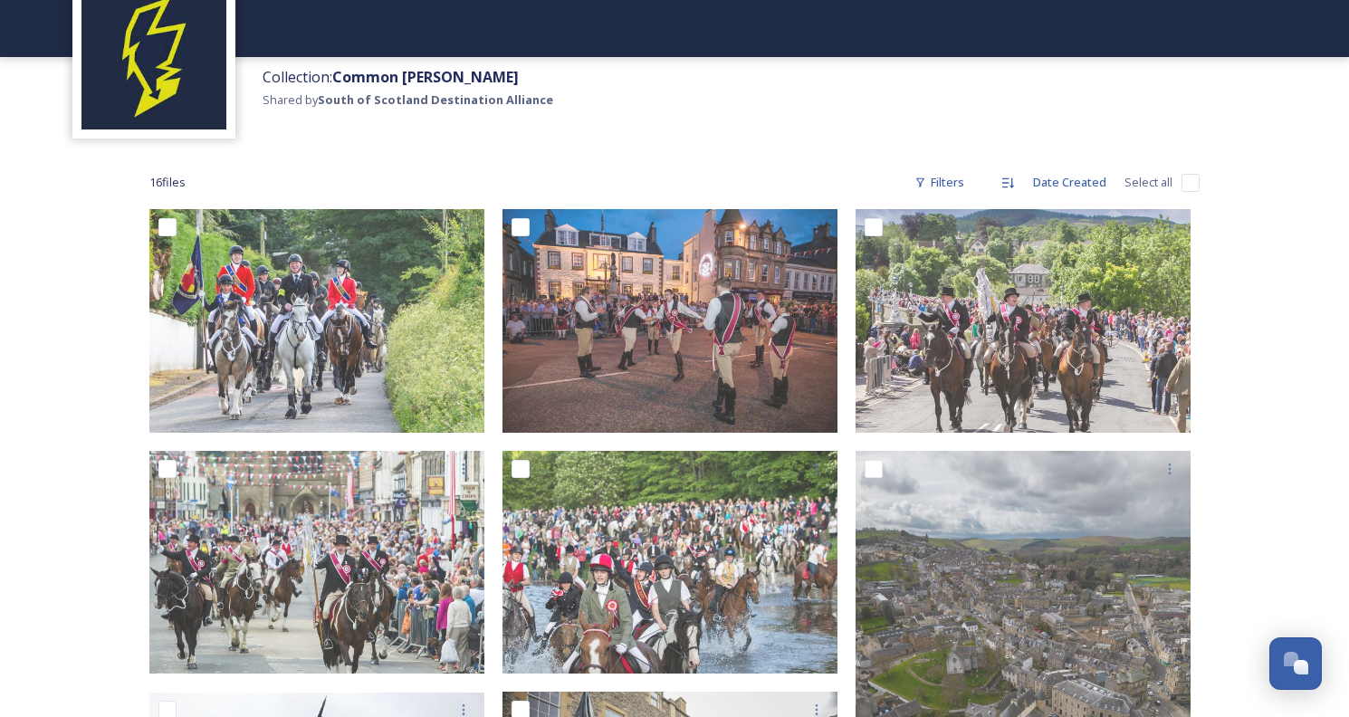
scroll to position [117, 0]
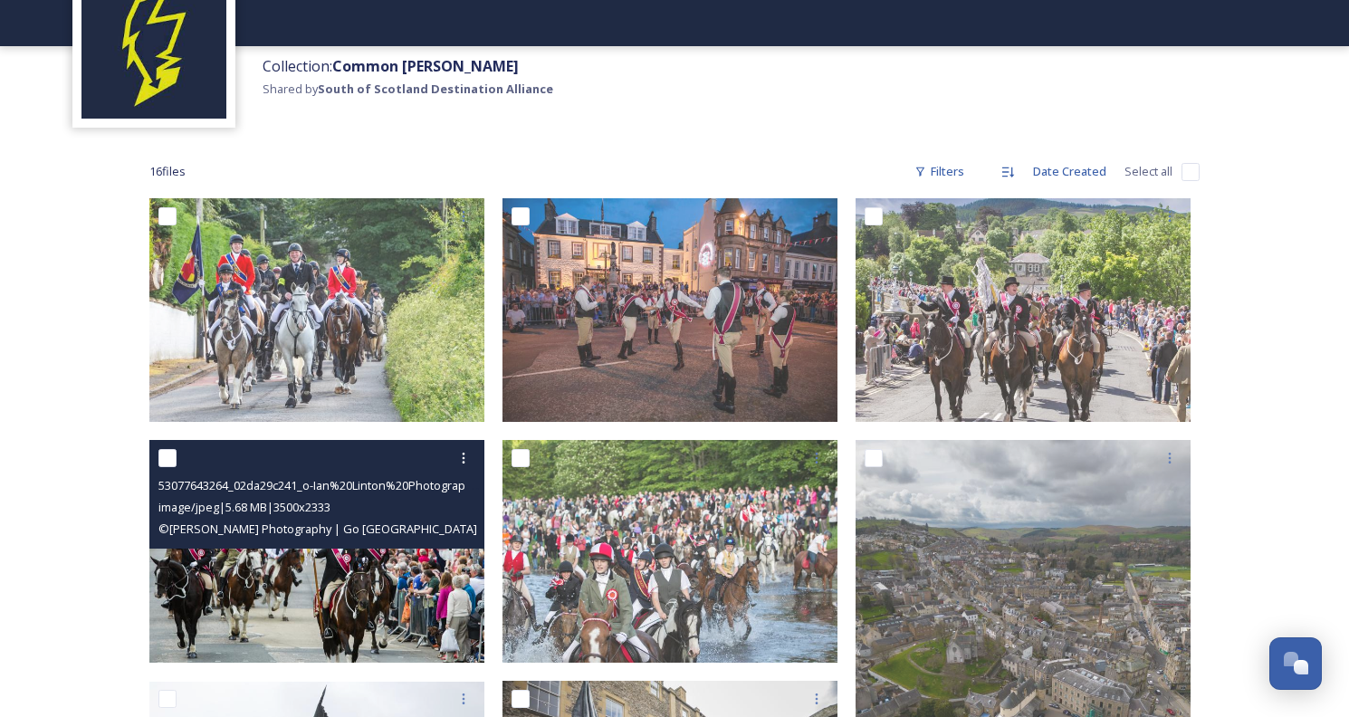
click at [168, 457] on input "checkbox" at bounding box center [167, 458] width 18 height 18
checkbox input "true"
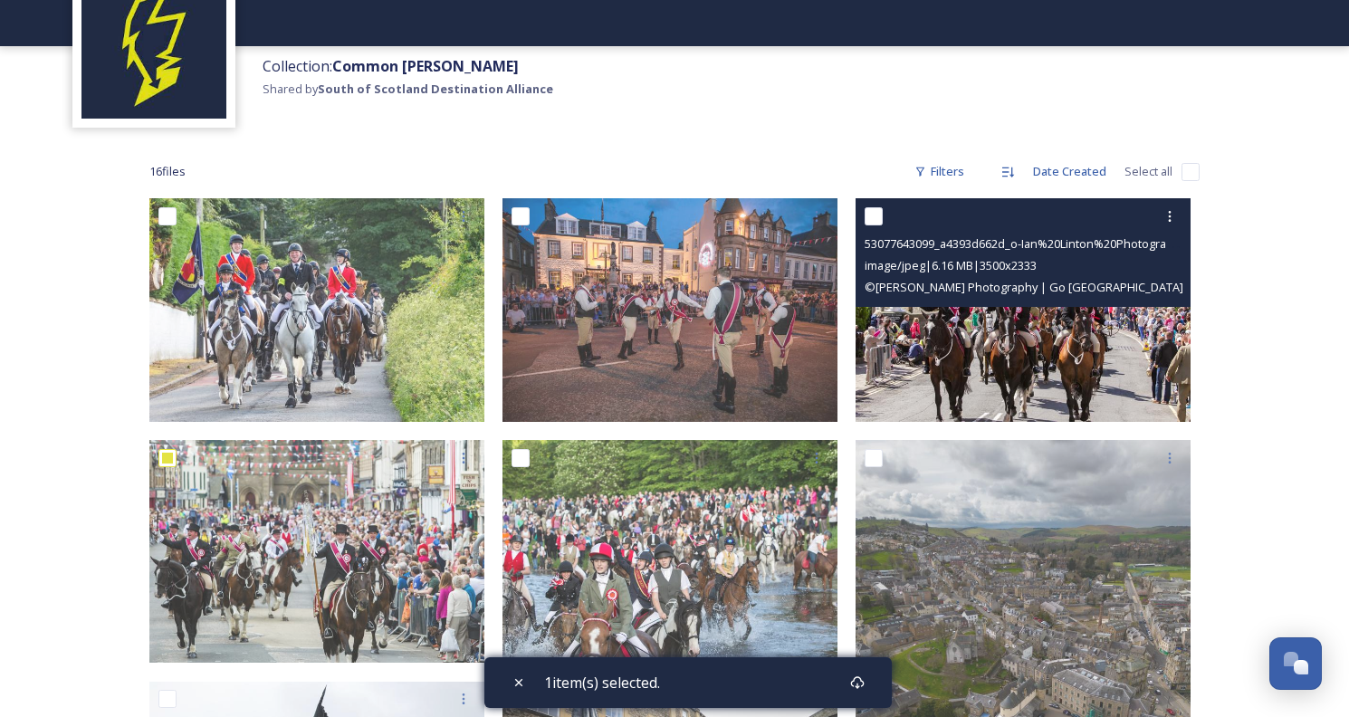
click at [879, 221] on input "checkbox" at bounding box center [874, 216] width 18 height 18
checkbox input "true"
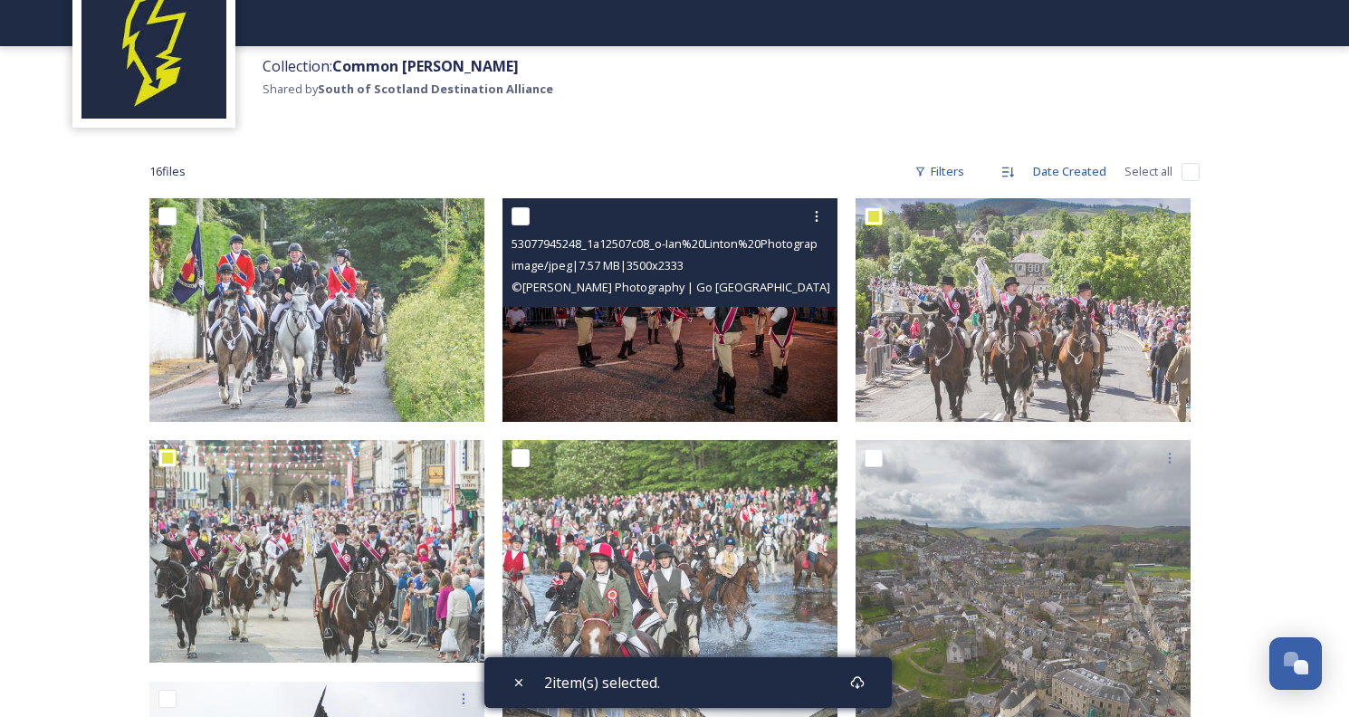
click at [521, 215] on input "checkbox" at bounding box center [520, 216] width 18 height 18
checkbox input "true"
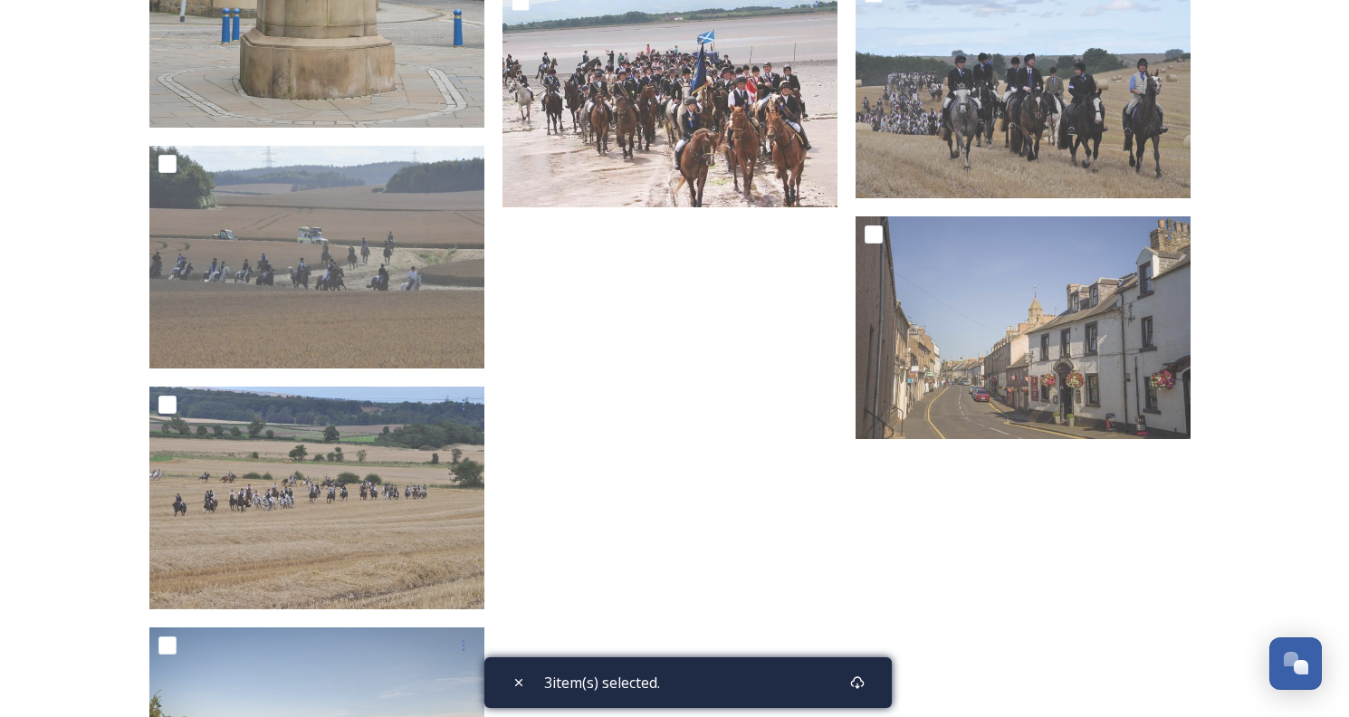
scroll to position [1487, 0]
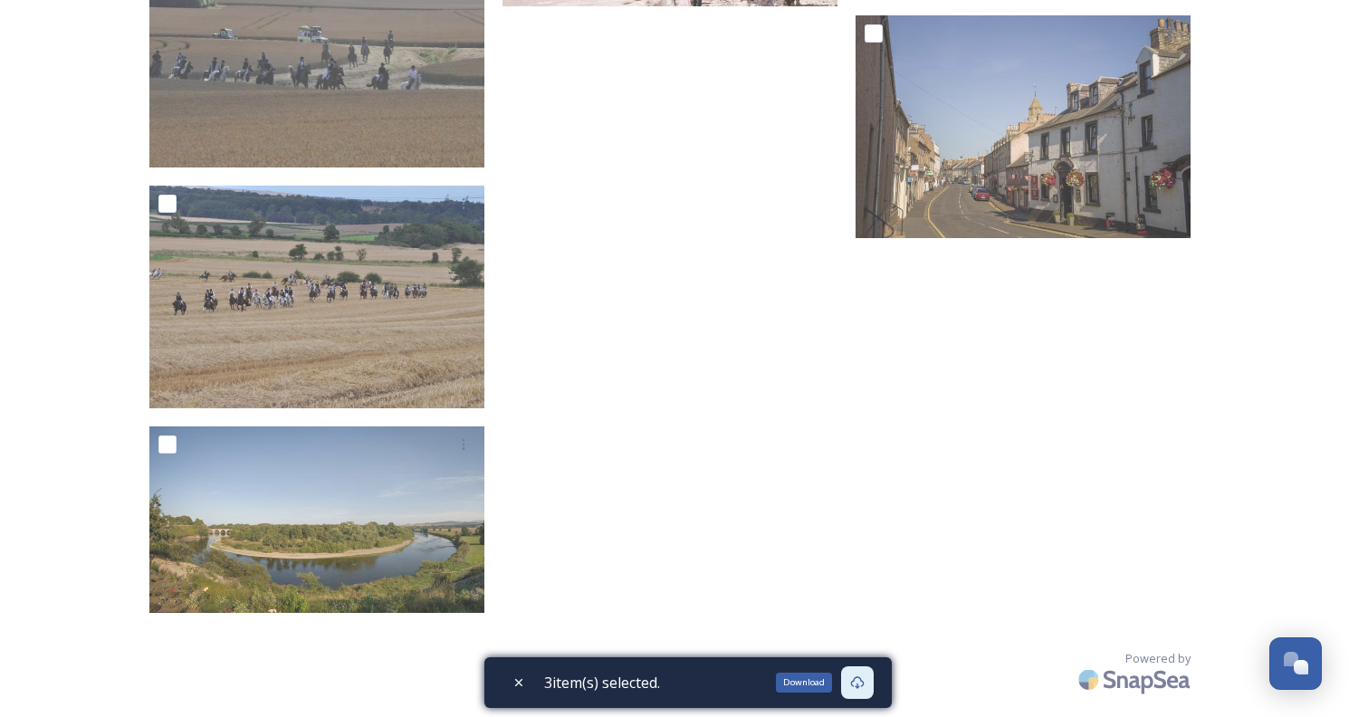
click at [864, 693] on div "Download" at bounding box center [857, 682] width 33 height 33
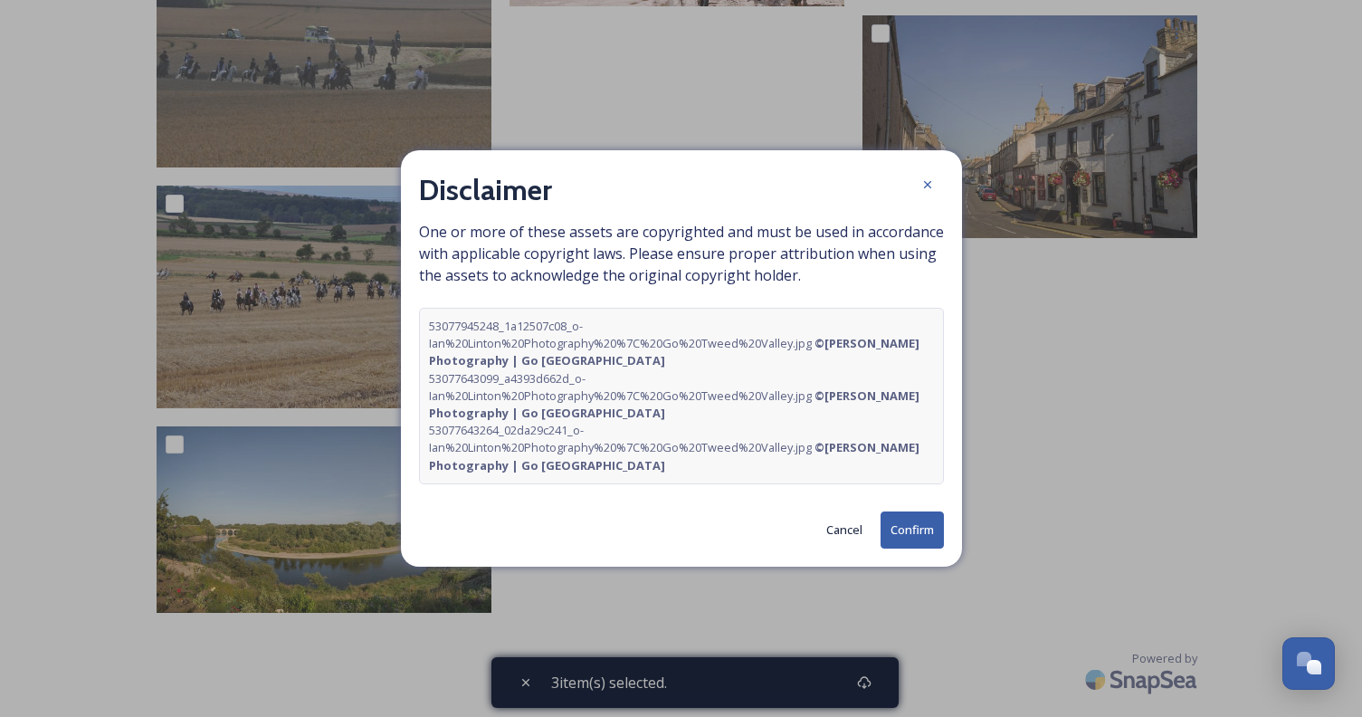
click at [894, 542] on button "Confirm" at bounding box center [912, 529] width 63 height 37
